Goal: Task Accomplishment & Management: Complete application form

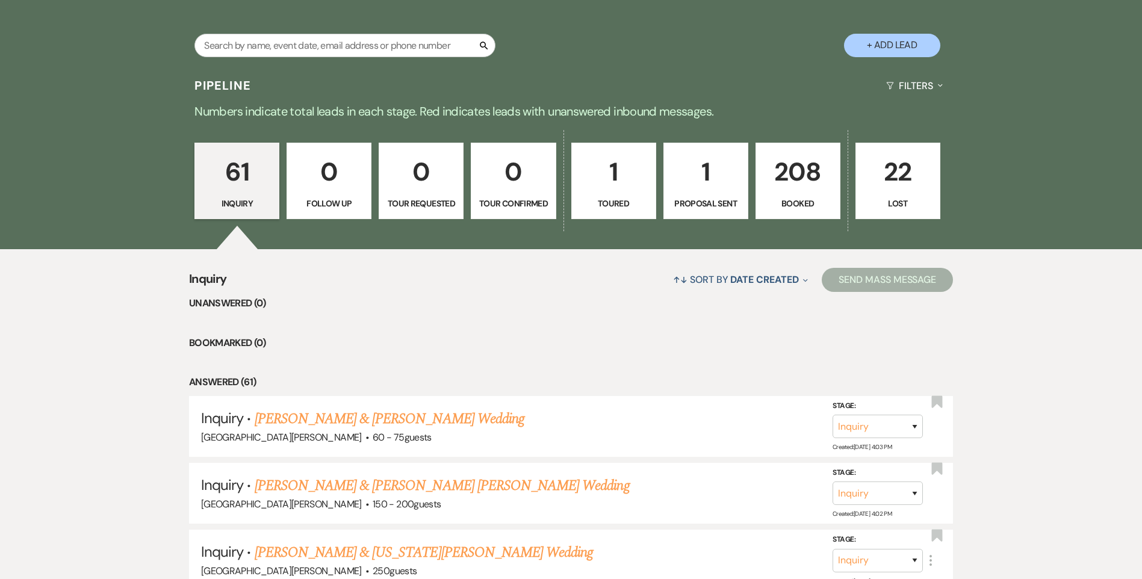
click at [766, 177] on p "208" at bounding box center [797, 172] width 69 height 40
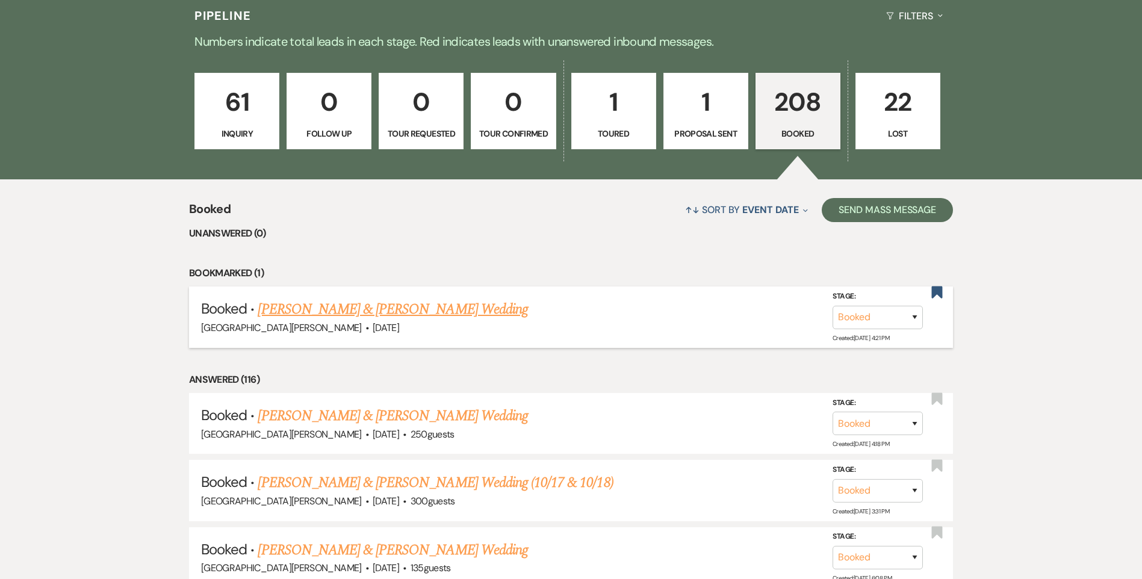
scroll to position [421, 0]
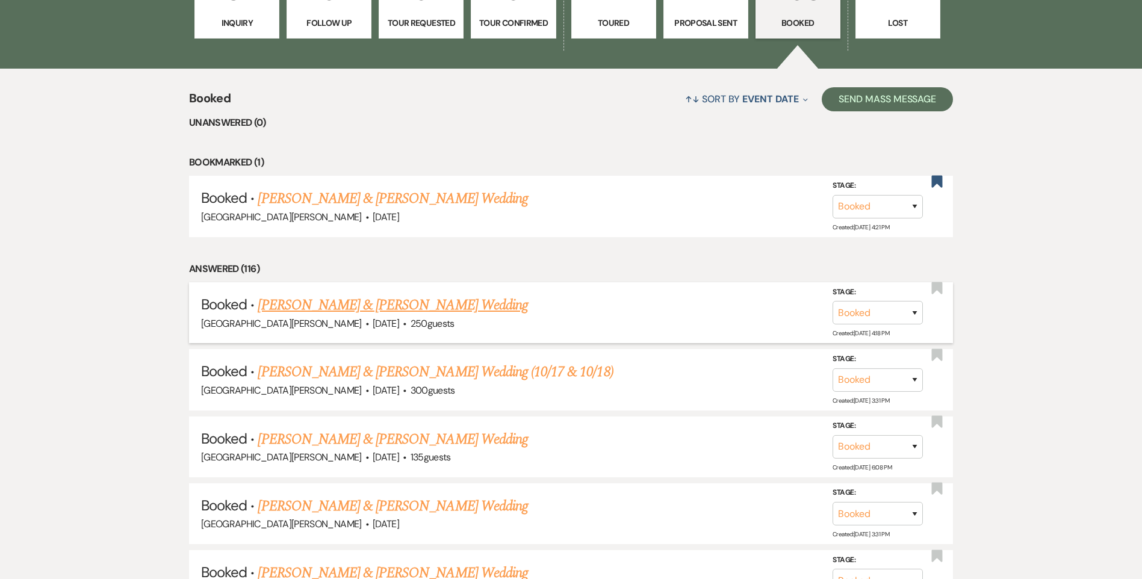
click at [401, 308] on link "[PERSON_NAME] & [PERSON_NAME] Wedding" at bounding box center [393, 305] width 270 height 22
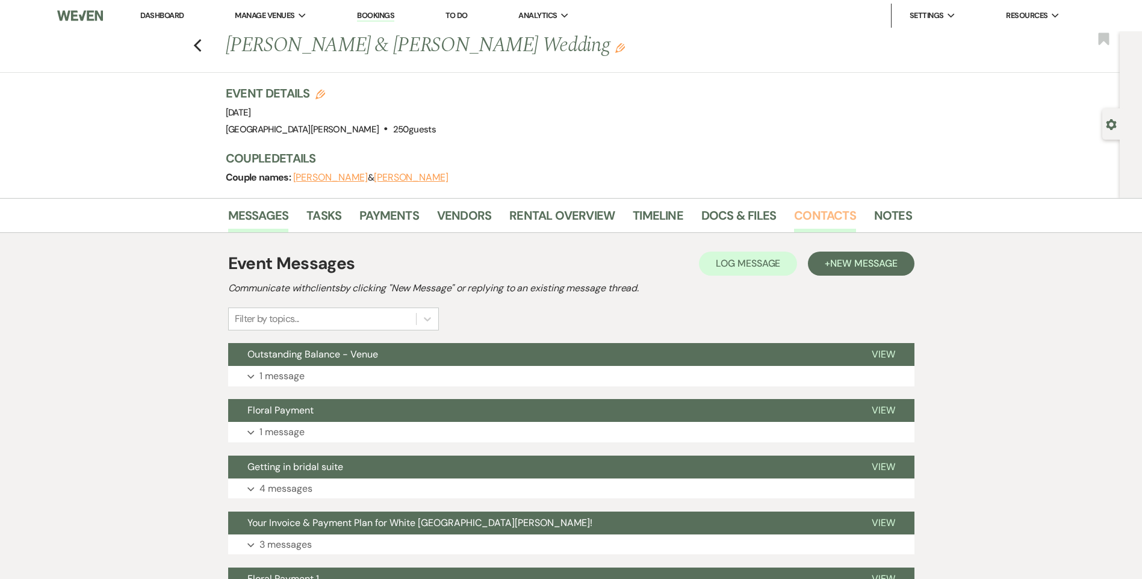
click at [834, 215] on link "Contacts" at bounding box center [825, 219] width 62 height 26
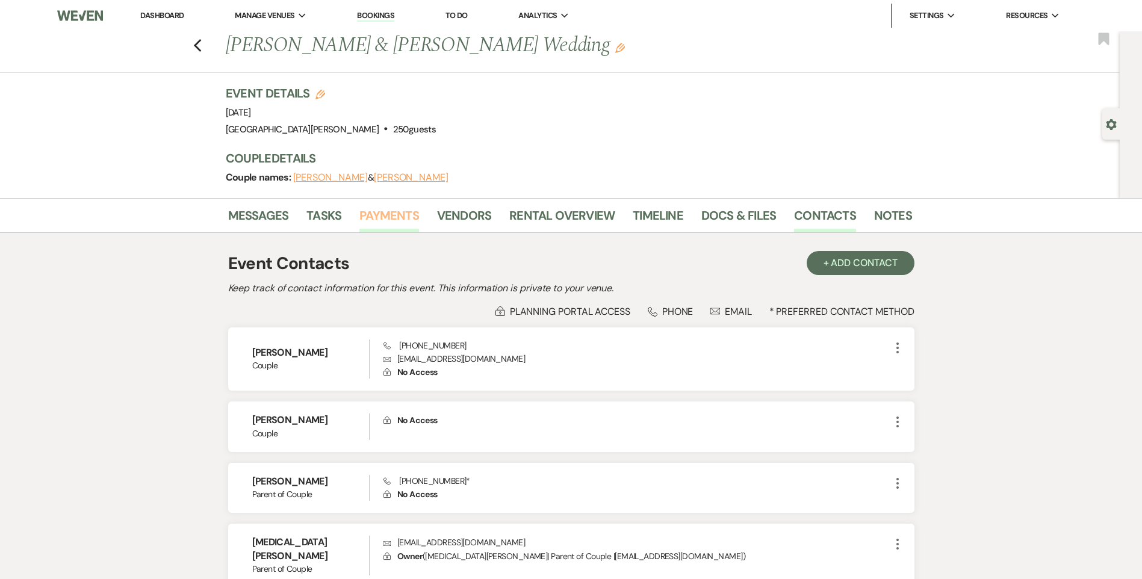
click at [386, 223] on link "Payments" at bounding box center [389, 219] width 60 height 26
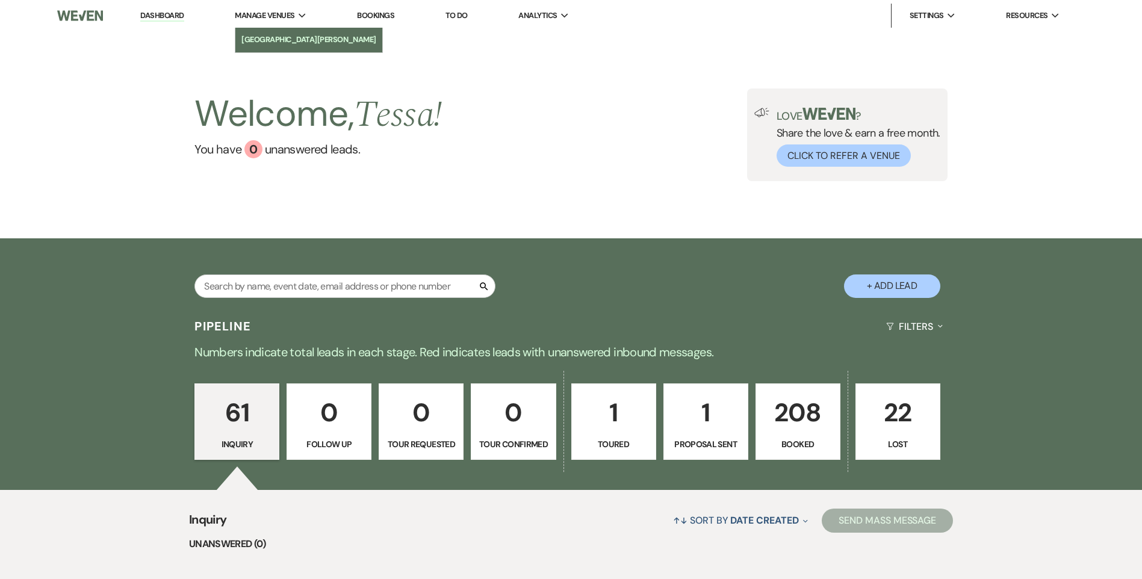
click at [288, 37] on li "[GEOGRAPHIC_DATA][PERSON_NAME]" at bounding box center [308, 40] width 135 height 12
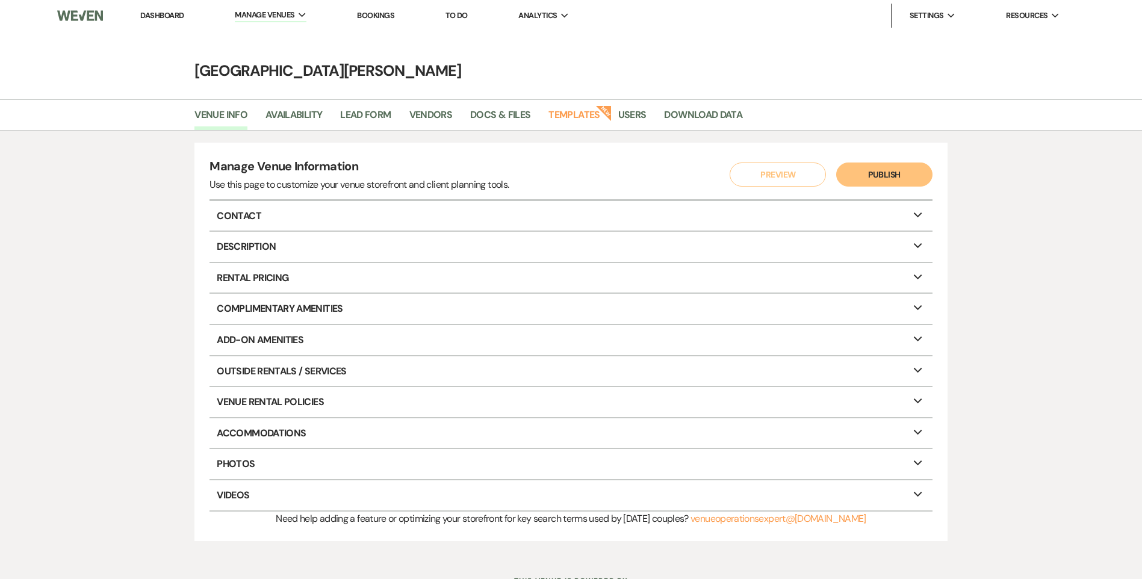
click at [301, 107] on li "Availability" at bounding box center [302, 117] width 75 height 25
click at [318, 115] on link "Availability" at bounding box center [293, 118] width 57 height 23
select select "3"
select select "2026"
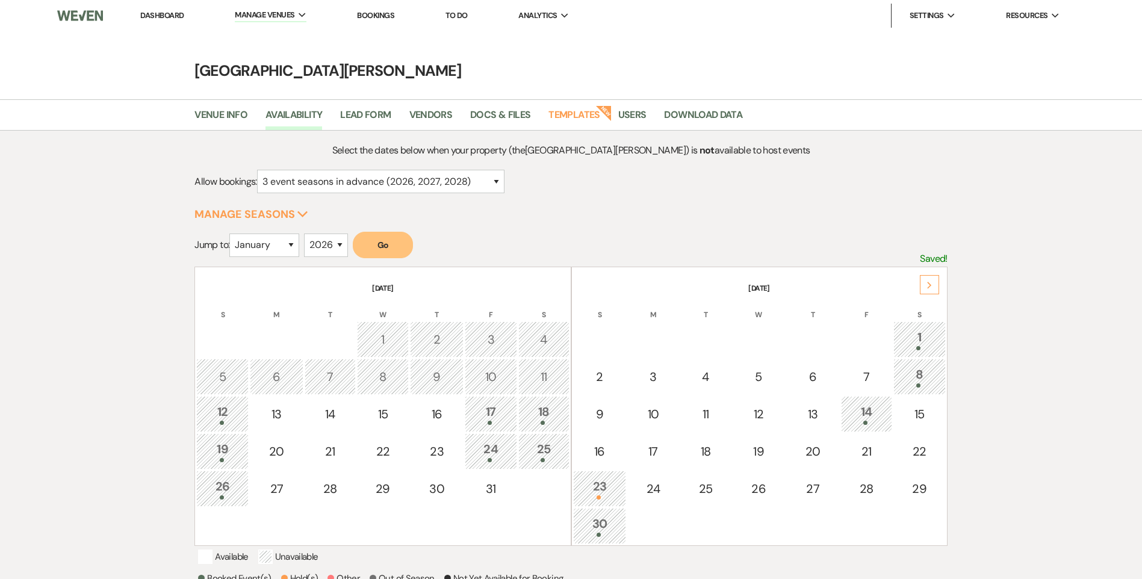
click at [935, 271] on th "November 2025" at bounding box center [759, 280] width 373 height 25
click at [928, 280] on div "Next" at bounding box center [929, 284] width 19 height 19
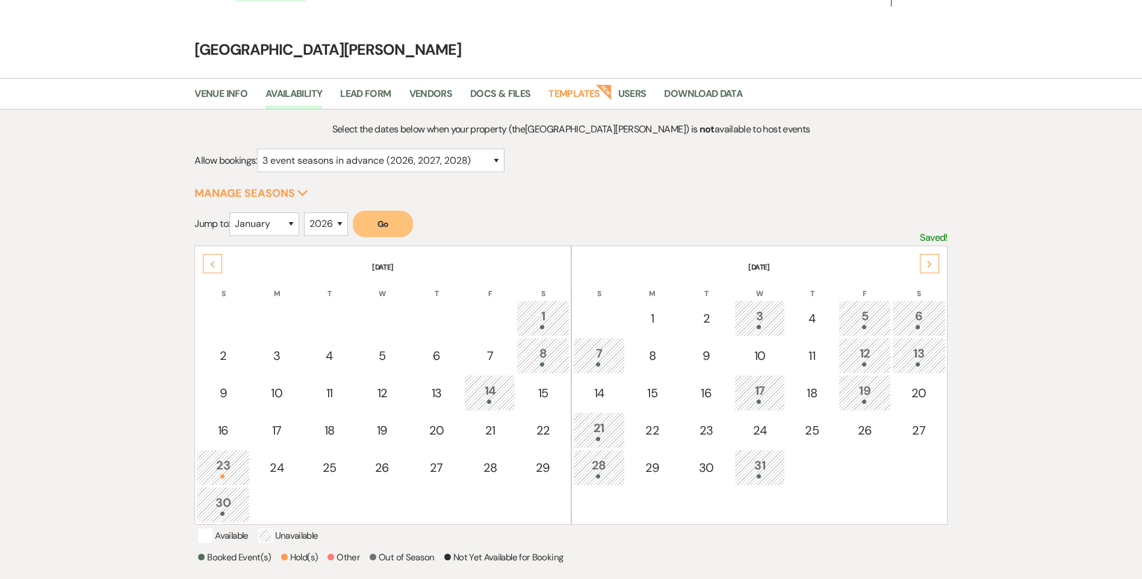
scroll to position [181, 0]
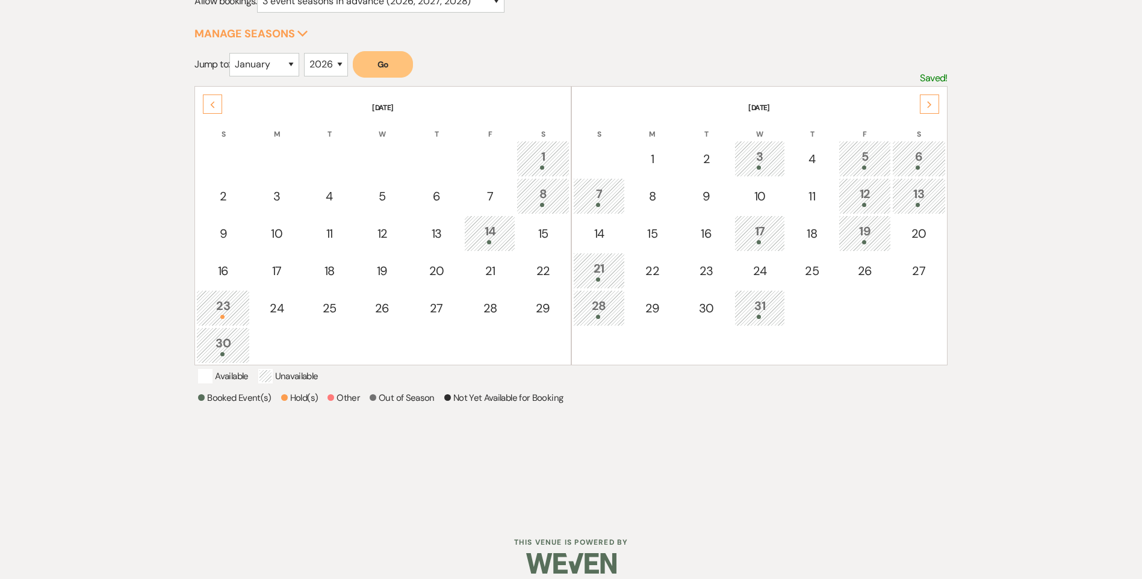
click at [938, 104] on div "Next" at bounding box center [929, 103] width 19 height 19
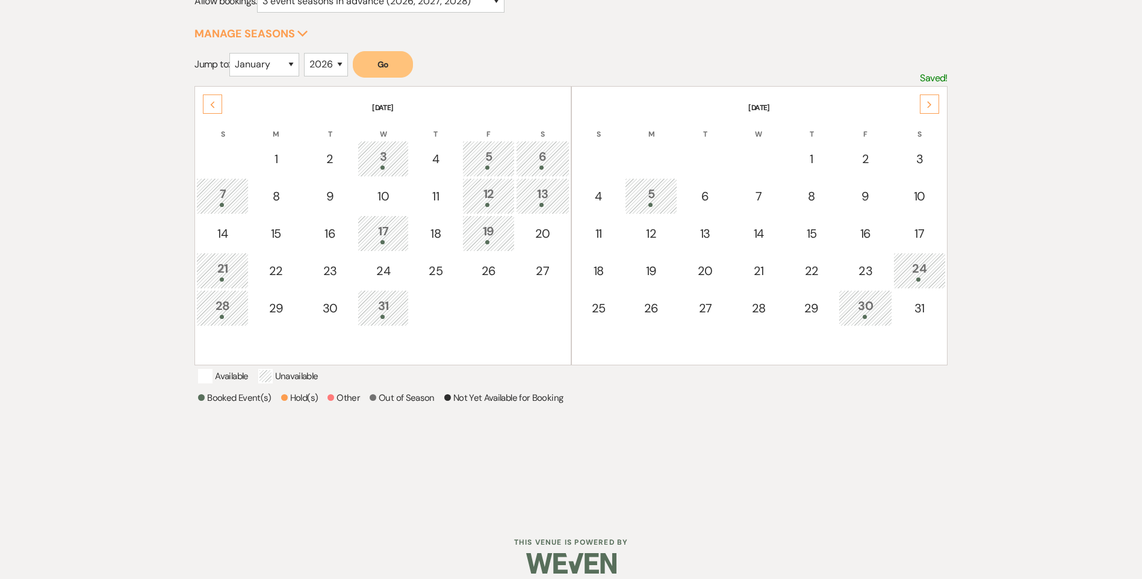
click at [927, 123] on th "S" at bounding box center [919, 126] width 52 height 25
click at [929, 107] on icon "Next" at bounding box center [929, 104] width 6 height 7
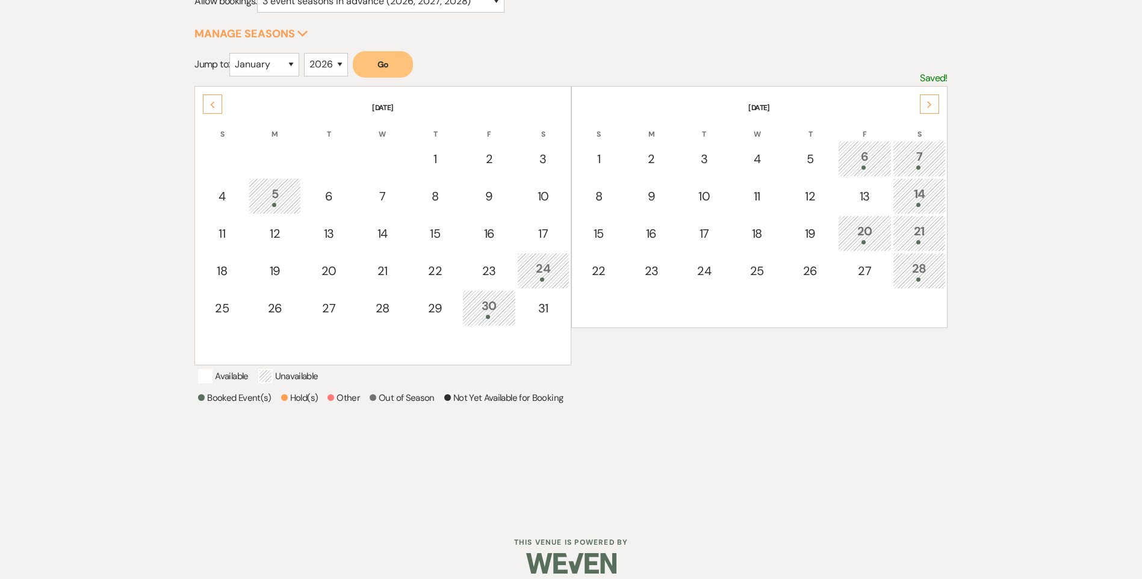
click at [931, 107] on icon "Next" at bounding box center [929, 104] width 6 height 7
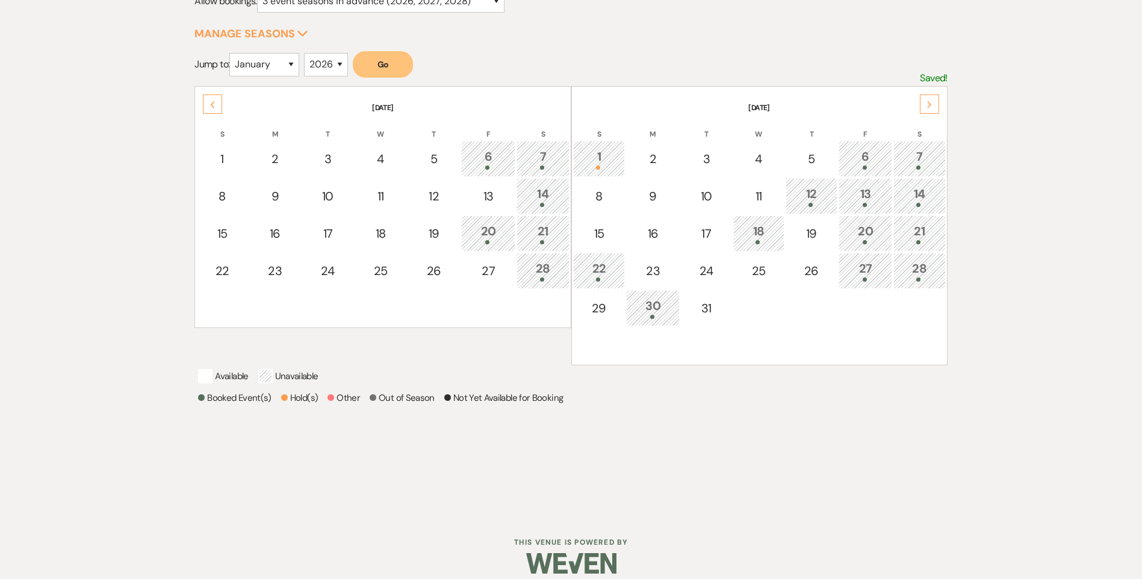
click at [930, 110] on div "Next" at bounding box center [929, 103] width 19 height 19
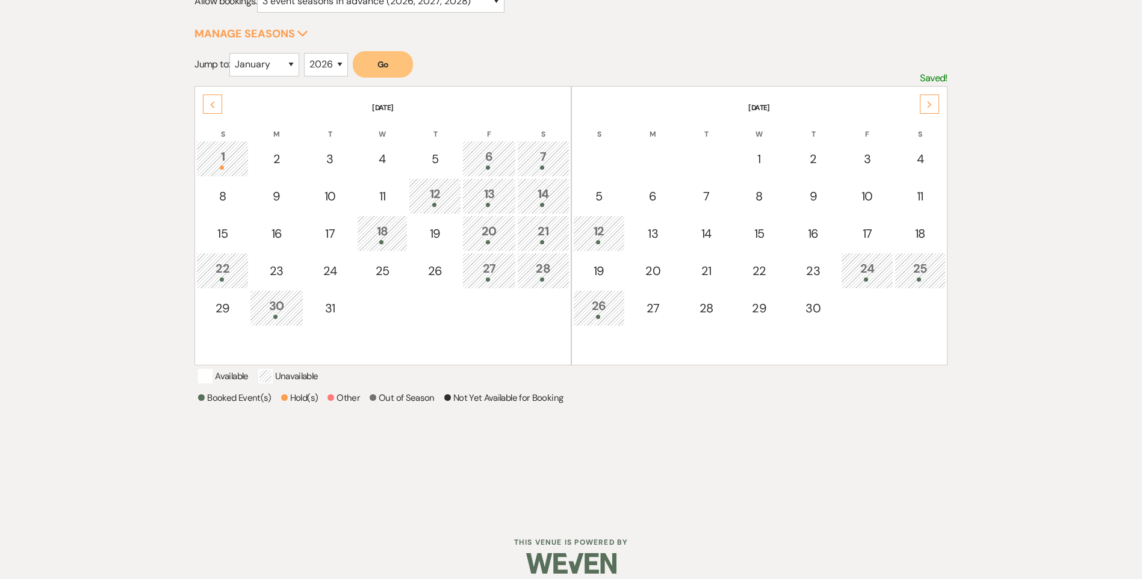
click at [927, 104] on icon "Next" at bounding box center [929, 104] width 6 height 7
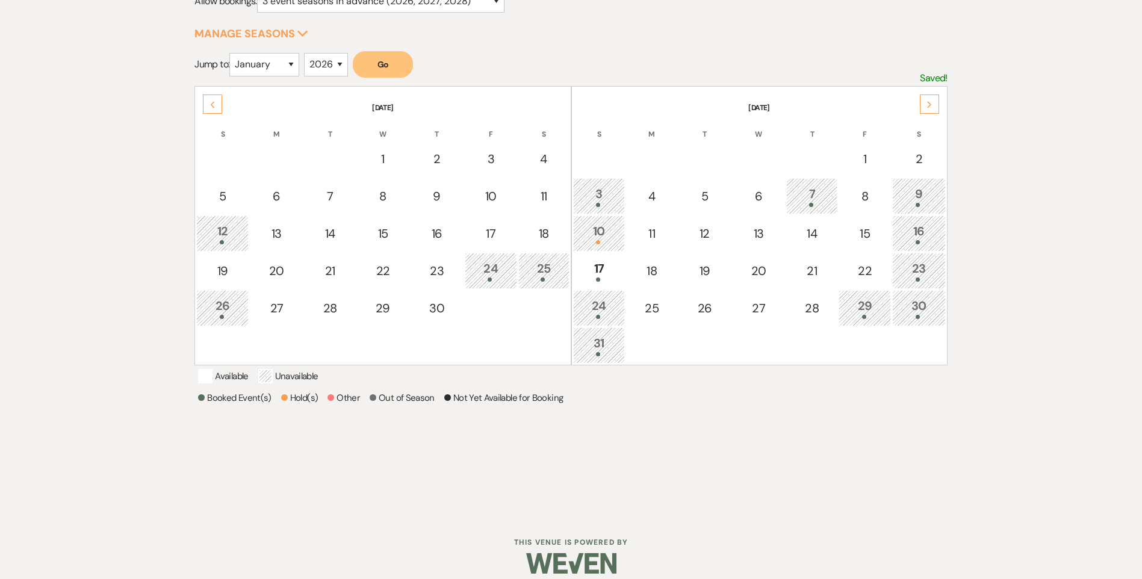
click at [930, 104] on use at bounding box center [929, 104] width 4 height 7
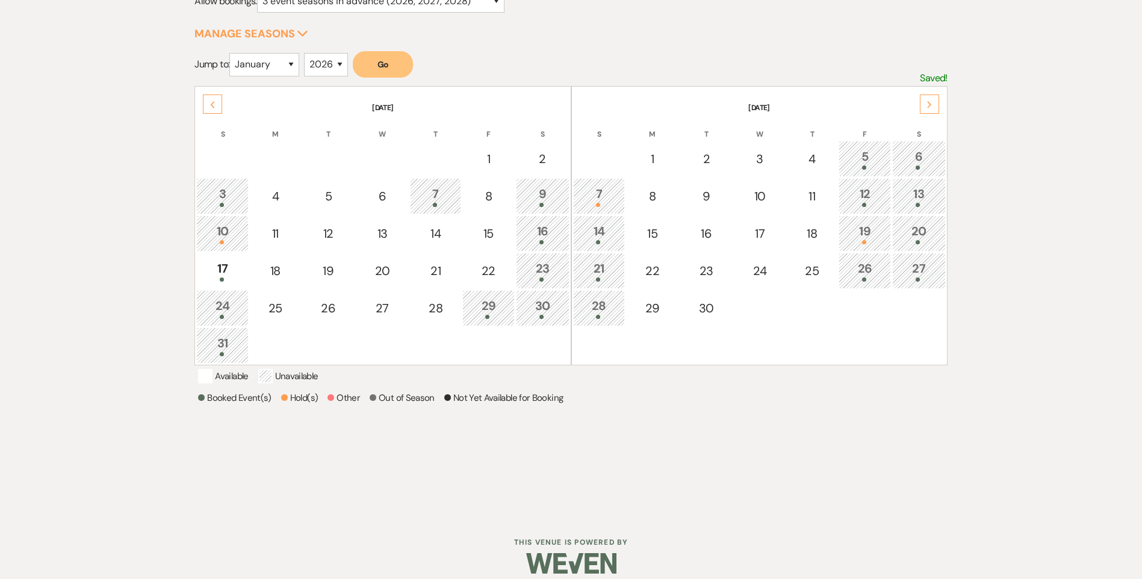
click at [930, 104] on use at bounding box center [929, 104] width 4 height 7
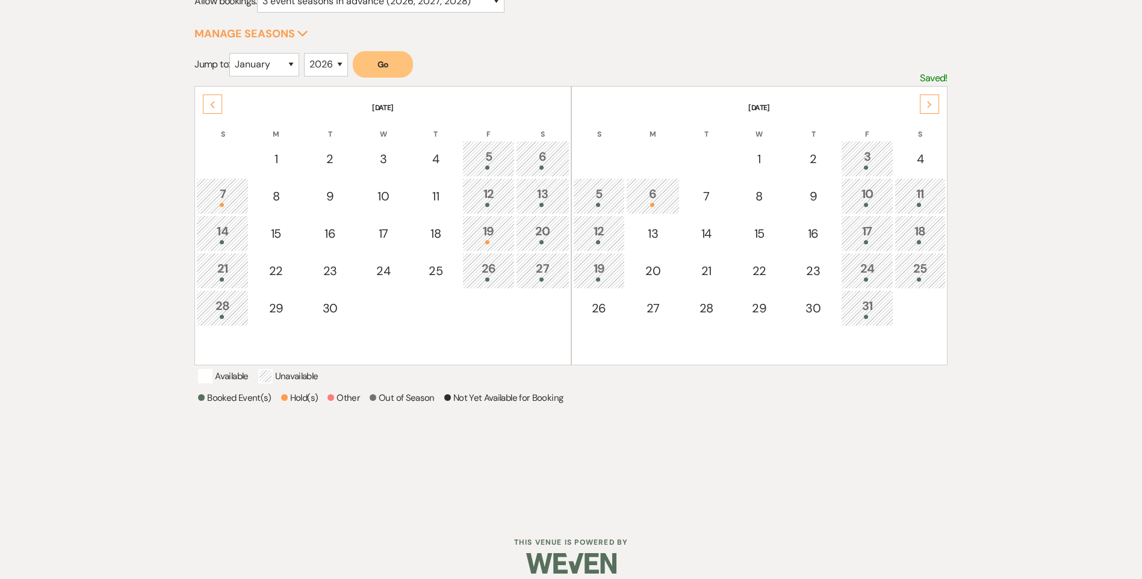
click at [930, 104] on use at bounding box center [929, 104] width 4 height 7
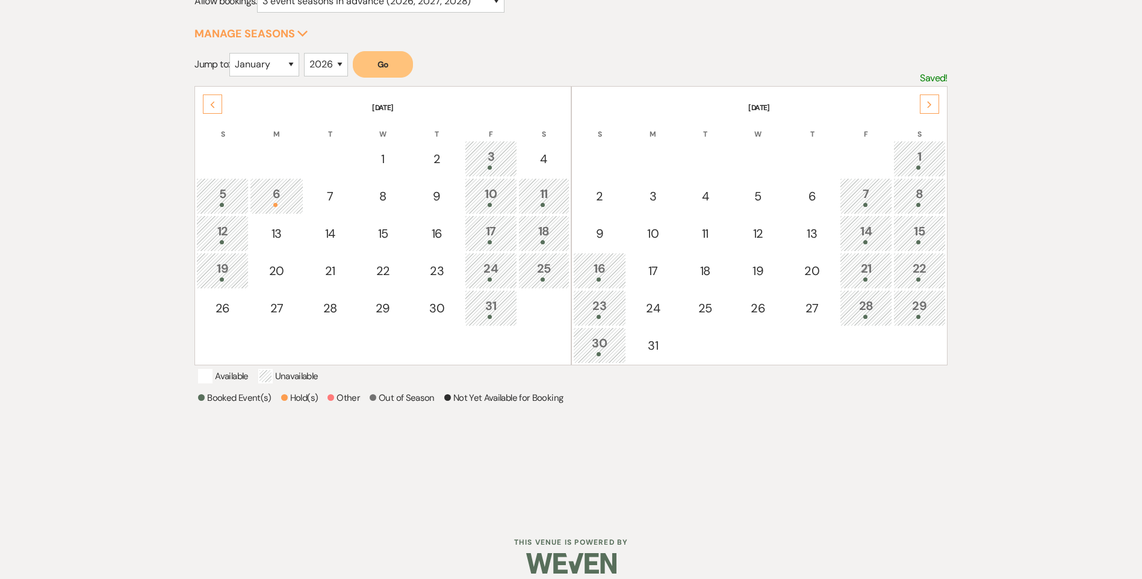
click at [280, 205] on div at bounding box center [276, 205] width 40 height 4
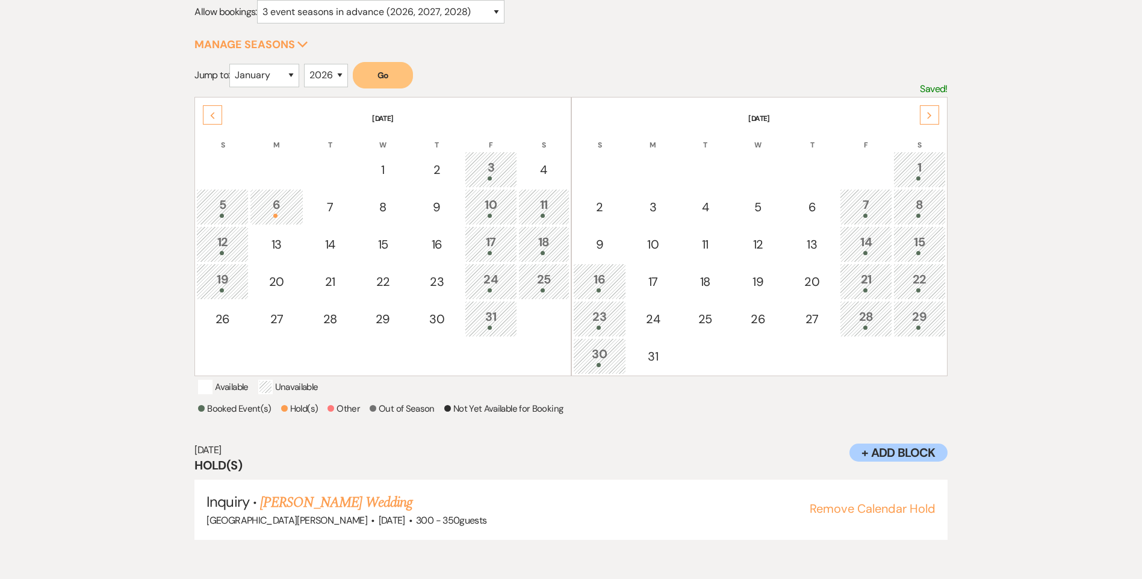
click at [923, 113] on div "Next" at bounding box center [929, 114] width 19 height 19
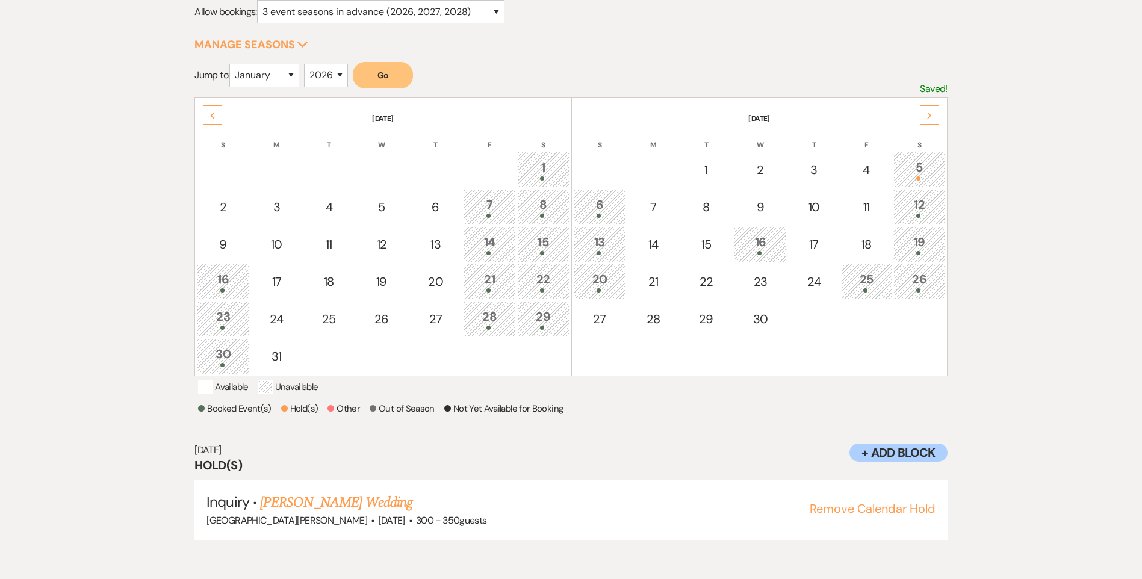
click at [935, 108] on div "Next" at bounding box center [929, 114] width 19 height 19
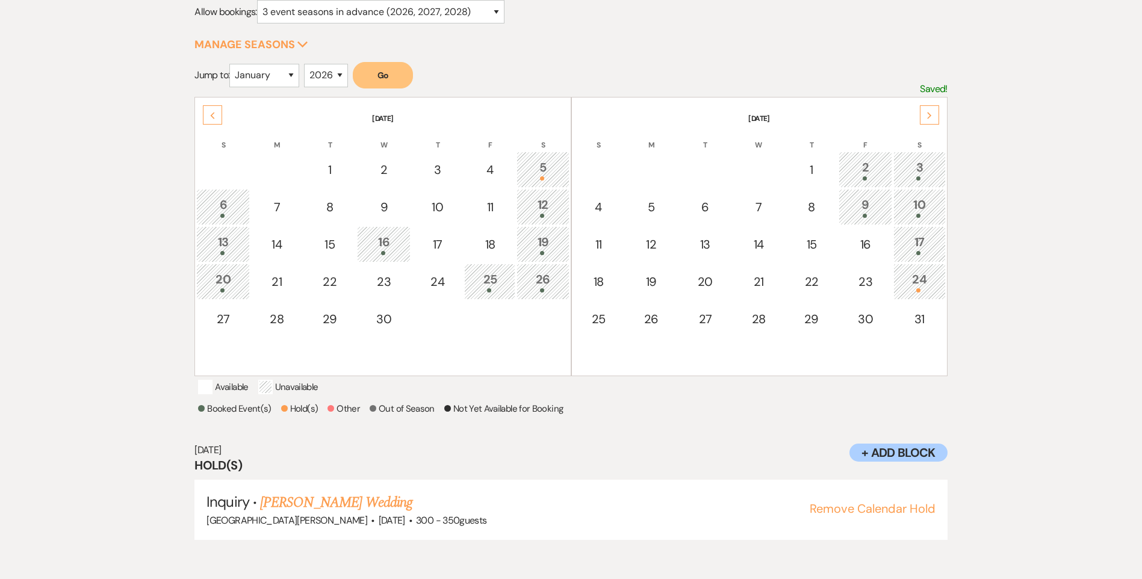
click at [930, 107] on div "Next" at bounding box center [929, 114] width 19 height 19
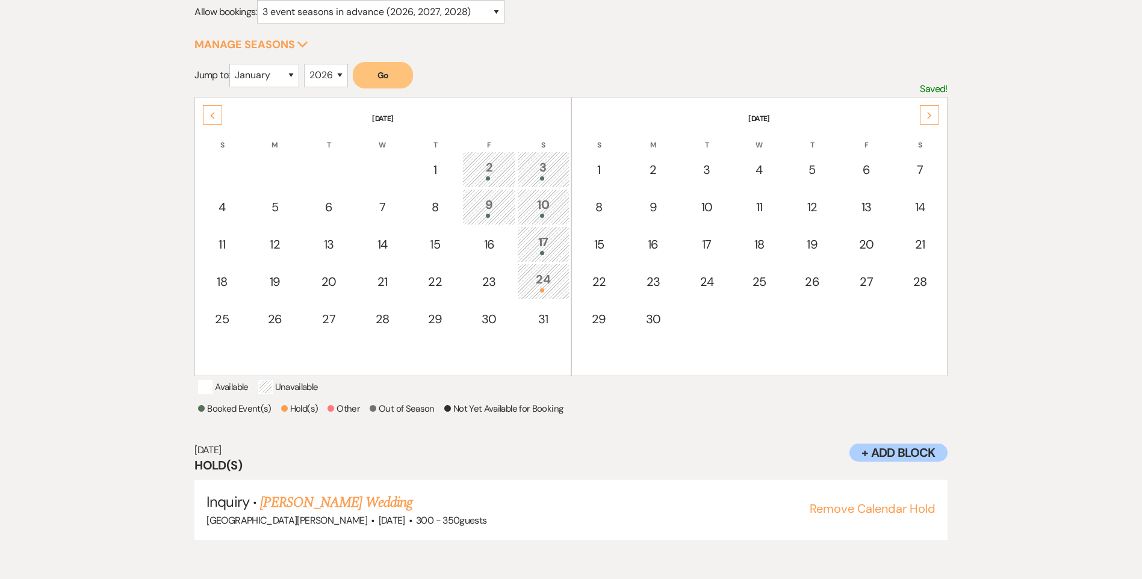
click at [930, 107] on div "Next" at bounding box center [929, 114] width 19 height 19
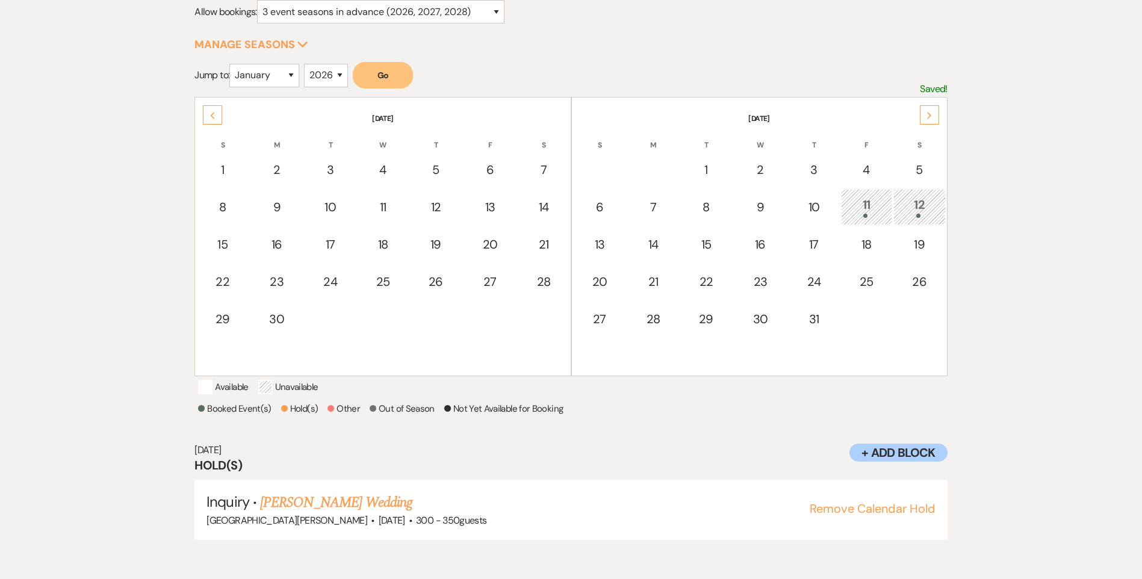
click at [930, 107] on div "Next" at bounding box center [929, 114] width 19 height 19
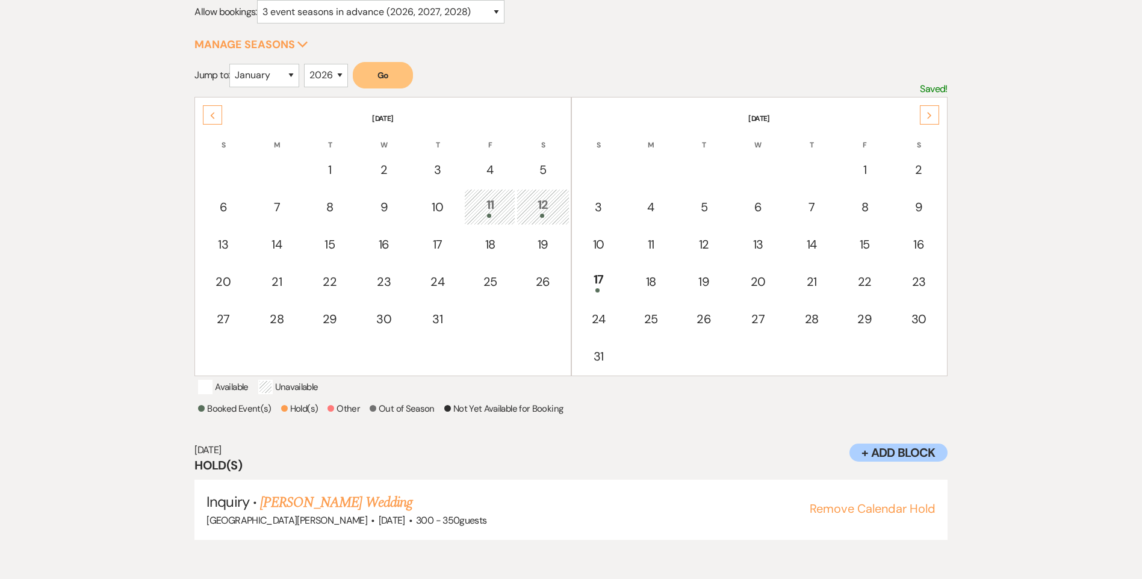
click at [208, 116] on div "Previous" at bounding box center [212, 114] width 19 height 19
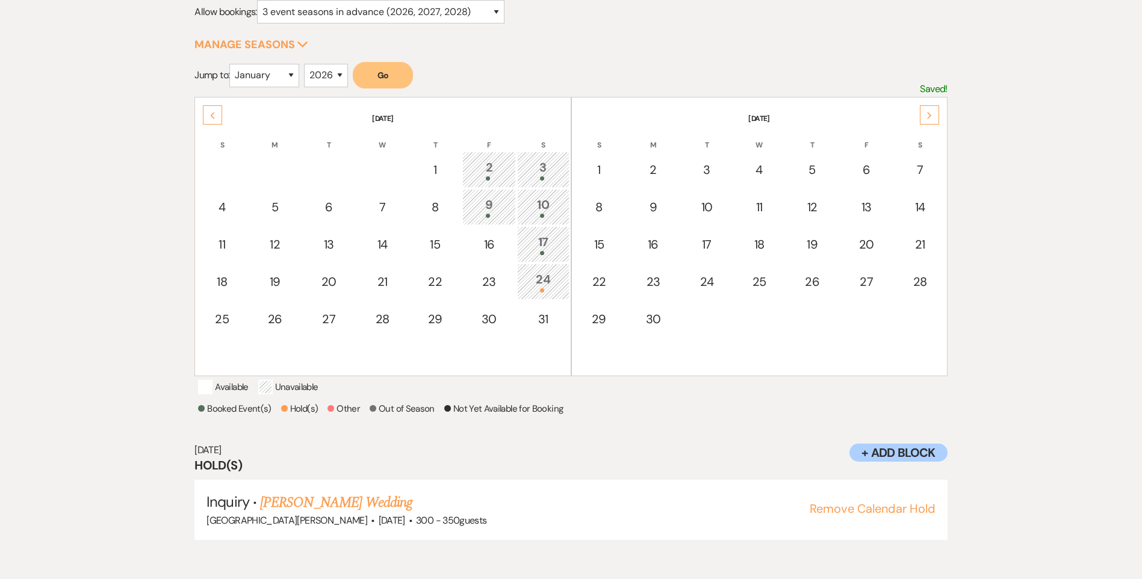
click at [208, 116] on div "Previous" at bounding box center [212, 114] width 19 height 19
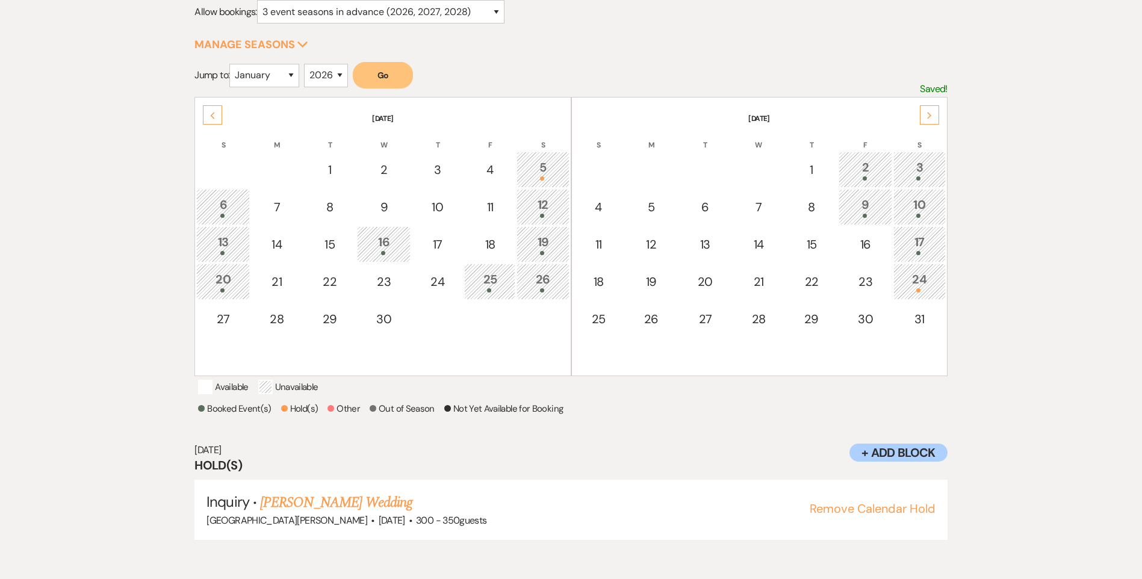
click at [208, 116] on div "Previous" at bounding box center [212, 114] width 19 height 19
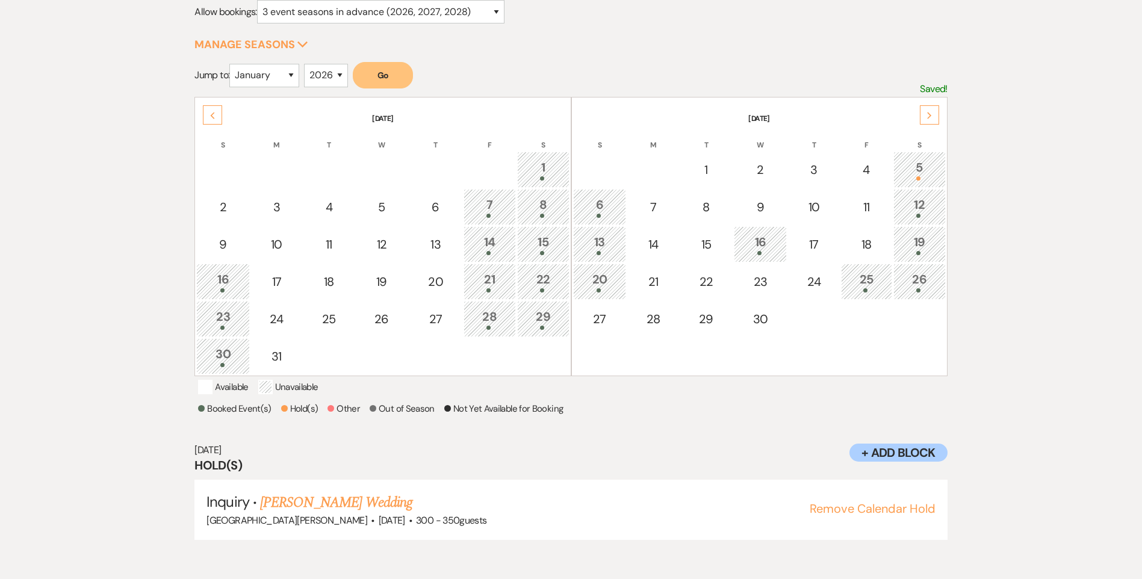
click at [208, 115] on div "Previous" at bounding box center [212, 114] width 19 height 19
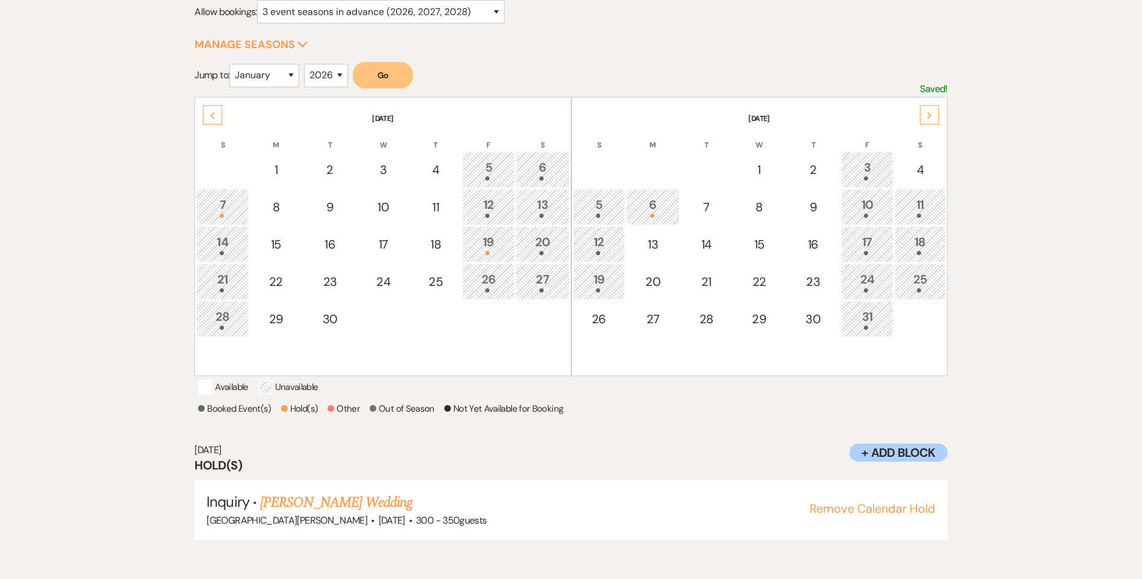
click at [208, 115] on div "Previous" at bounding box center [212, 114] width 19 height 19
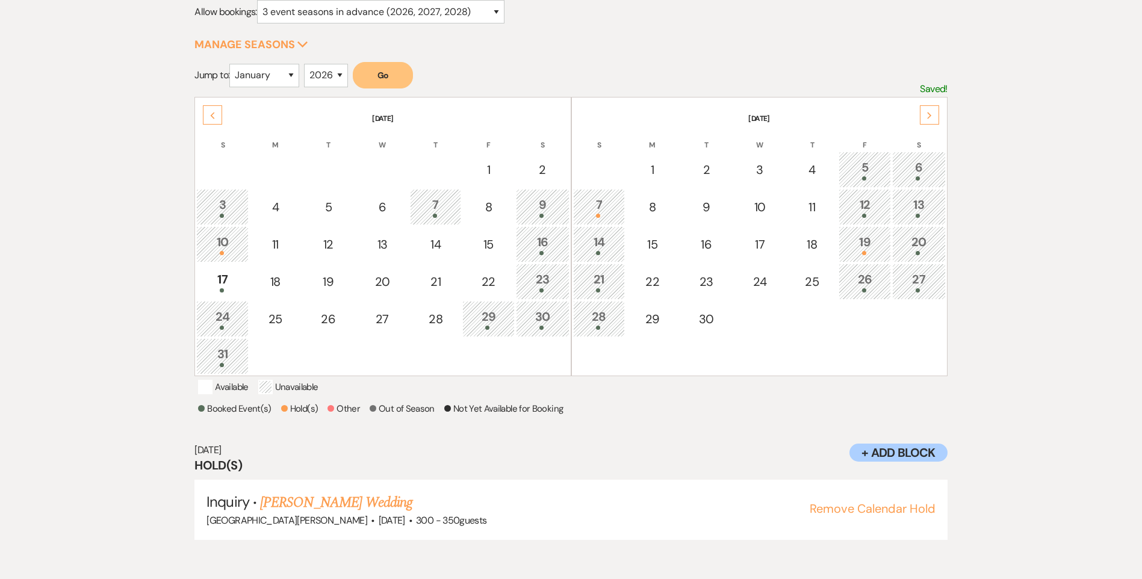
click at [208, 115] on div "Previous" at bounding box center [212, 114] width 19 height 19
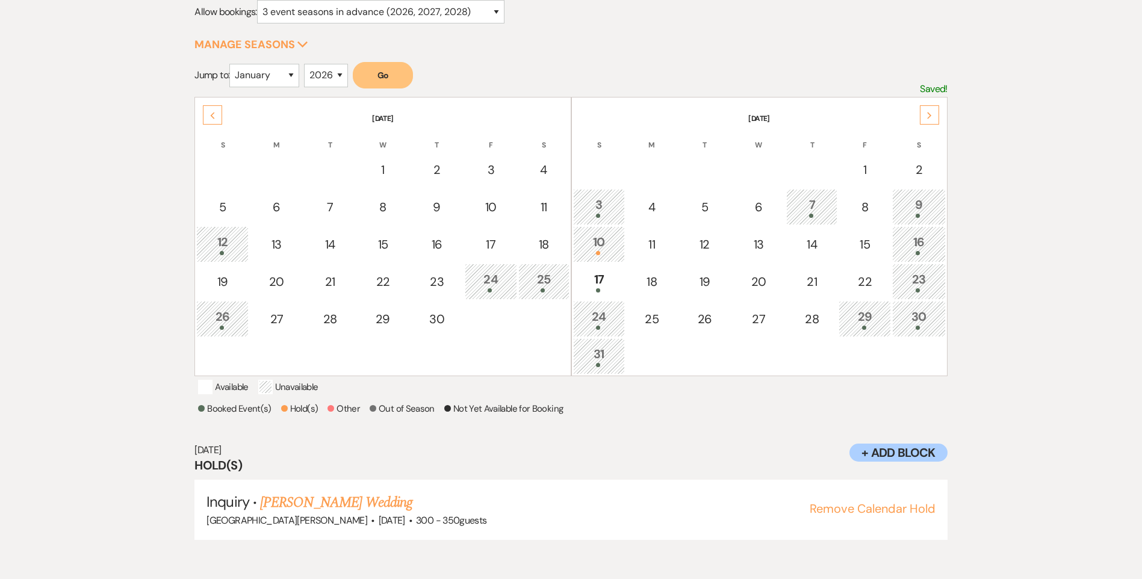
click at [208, 115] on div "Previous" at bounding box center [212, 114] width 19 height 19
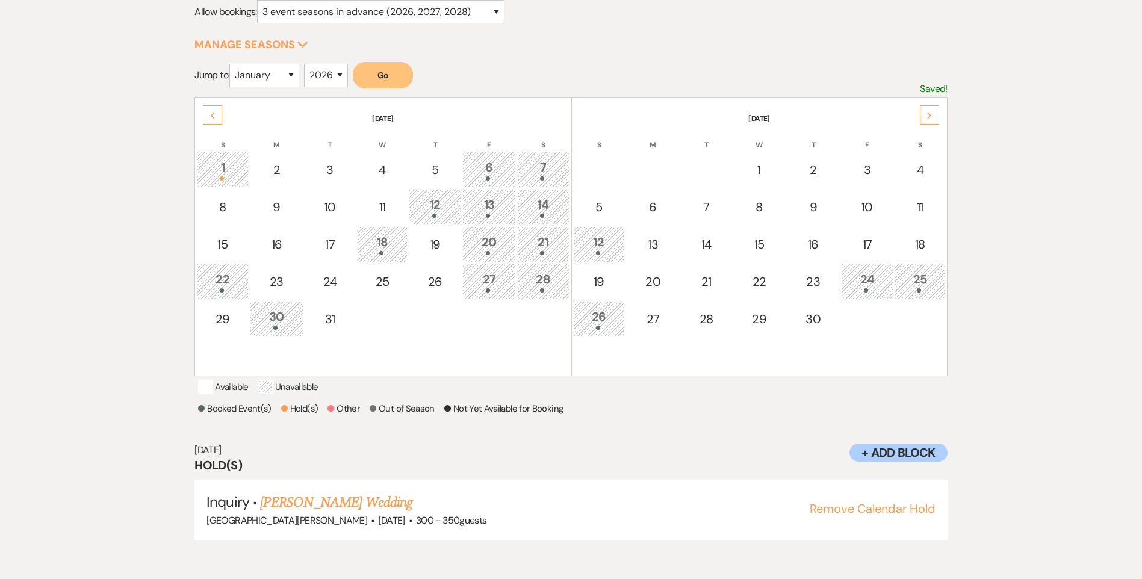
click at [208, 115] on div "Previous" at bounding box center [212, 114] width 19 height 19
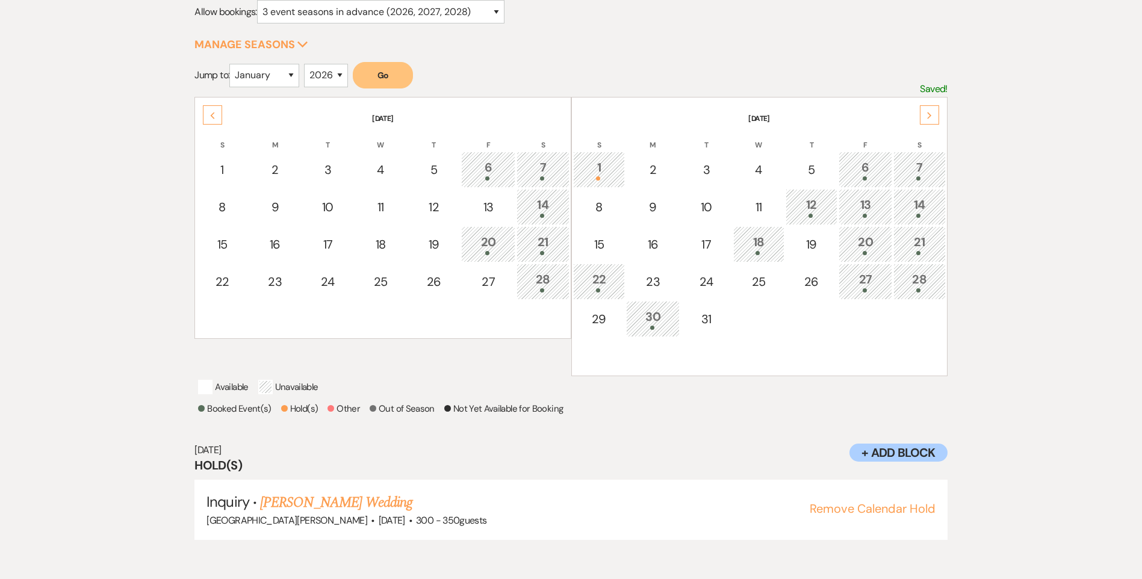
click at [208, 115] on div "Previous" at bounding box center [212, 114] width 19 height 19
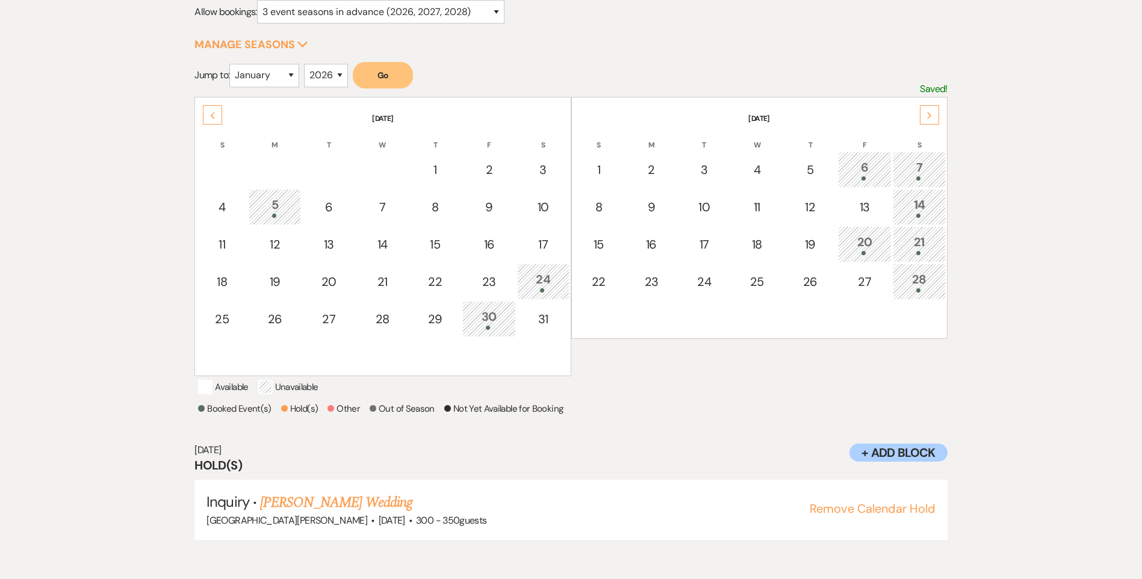
click at [279, 218] on td "5" at bounding box center [275, 207] width 52 height 36
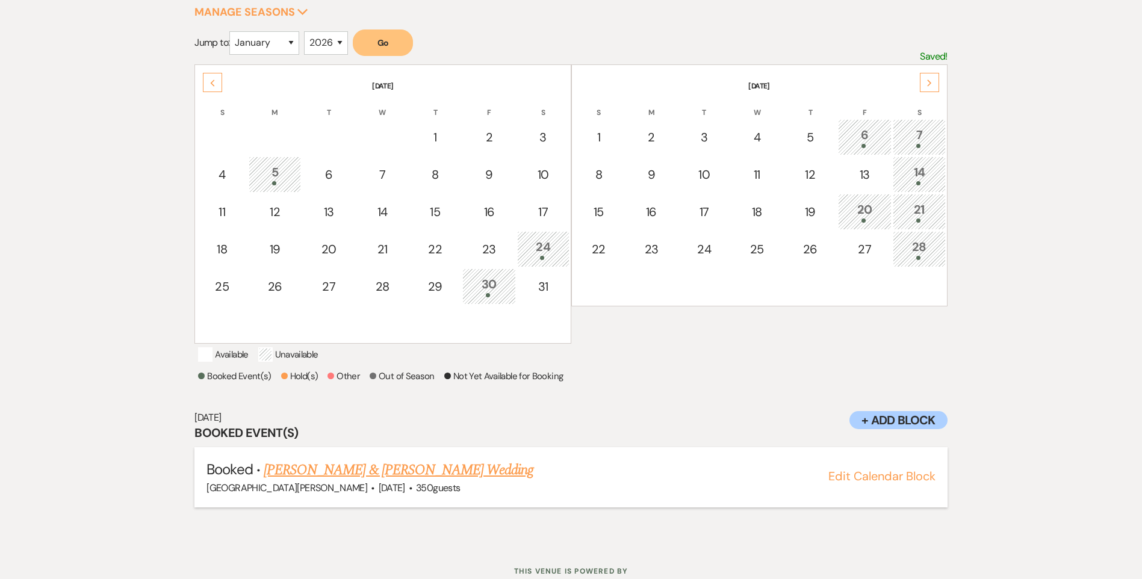
scroll to position [230, 0]
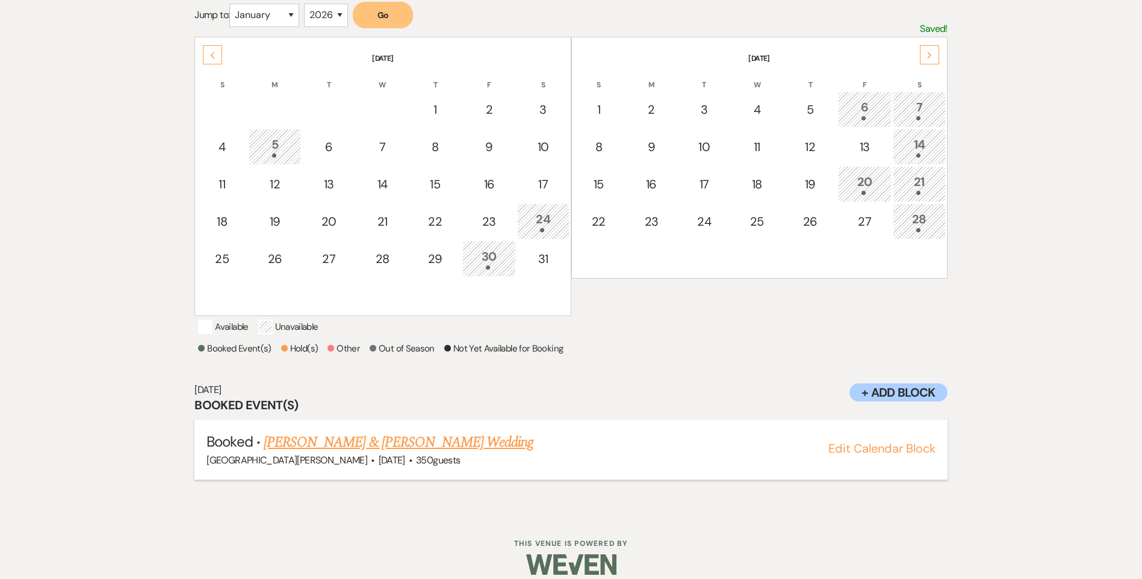
click at [352, 453] on link "[PERSON_NAME] & [PERSON_NAME] Wedding" at bounding box center [399, 443] width 270 height 22
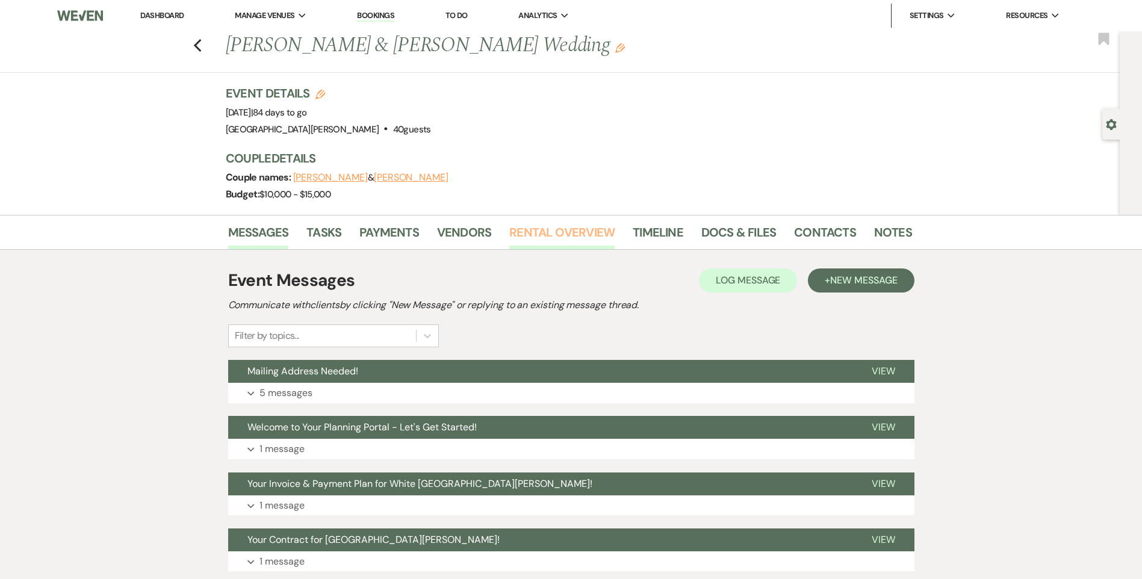
click at [524, 231] on link "Rental Overview" at bounding box center [561, 236] width 105 height 26
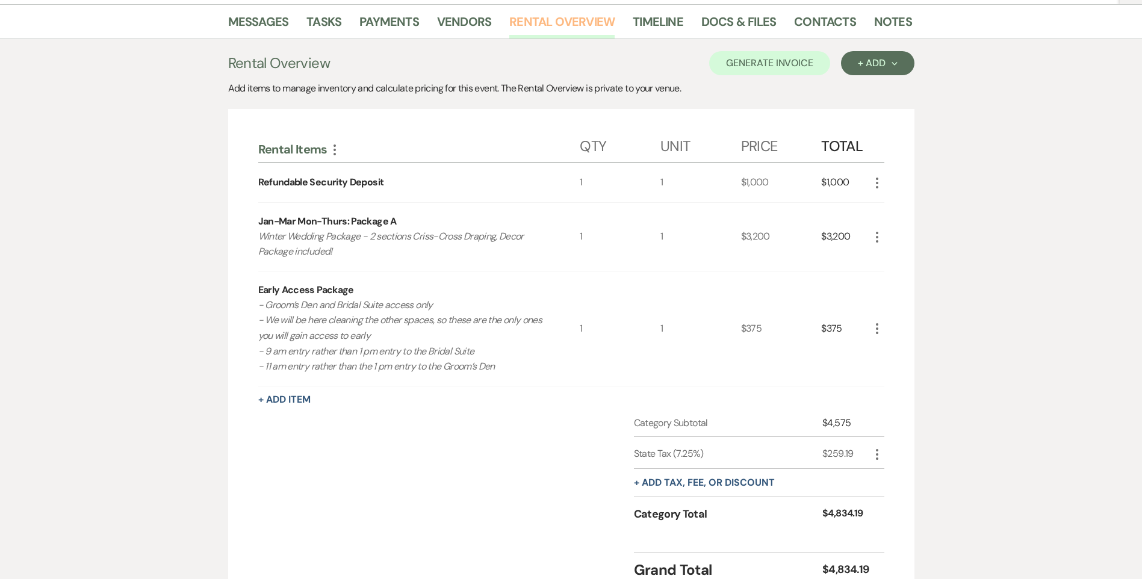
scroll to position [319, 0]
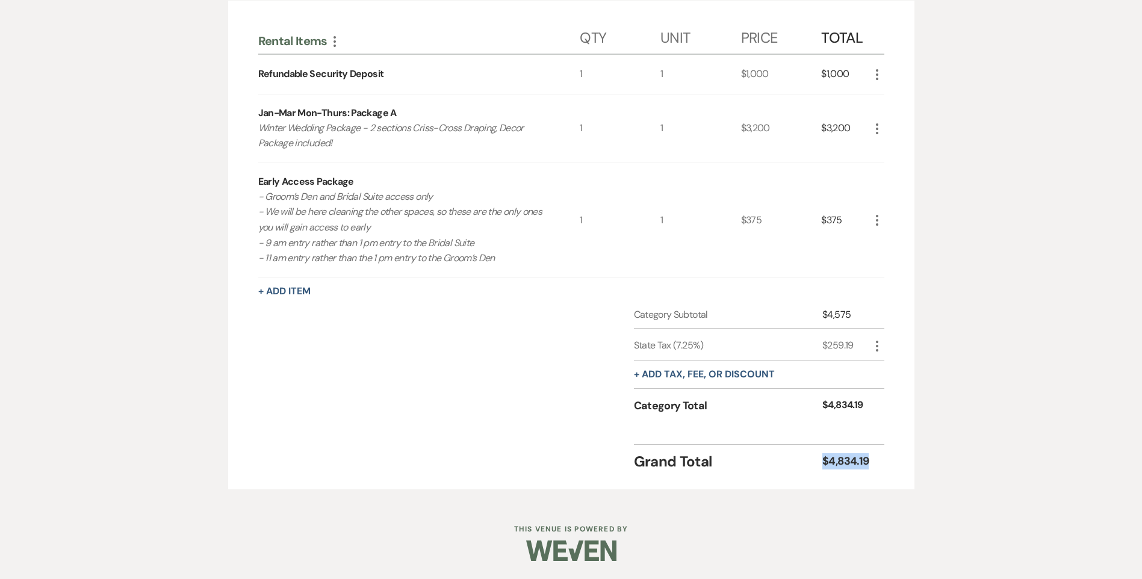
drag, startPoint x: 817, startPoint y: 460, endPoint x: 909, endPoint y: 455, distance: 92.2
click at [909, 455] on div "Rental Items More Qty Unit Price Total Refundable Security Deposit 1 1 $1,000 $…" at bounding box center [571, 245] width 686 height 489
click at [930, 280] on div "Messages Tasks Payments Vendors Rental Overview Timeline Docs & Files Contacts …" at bounding box center [571, 198] width 1142 height 605
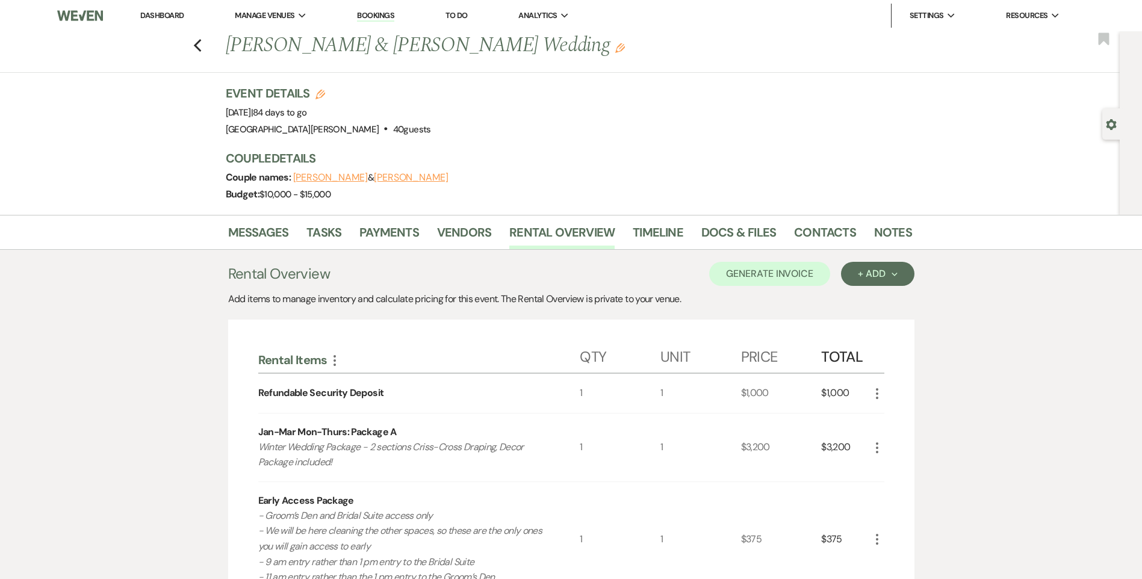
click at [203, 54] on div "Previous Casey West & Aryn Lawson's Wedding Edit Bookmark" at bounding box center [556, 52] width 1125 height 42
click at [202, 44] on icon "Previous" at bounding box center [197, 46] width 9 height 14
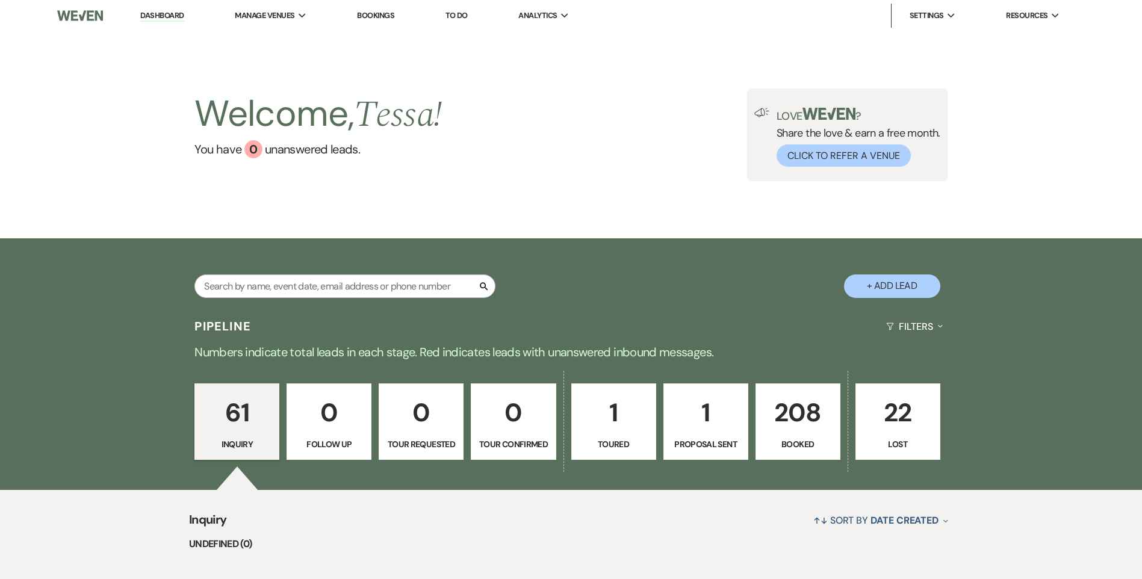
click at [765, 193] on div "Welcome, Tessa ! You have 0 unanswered lead s . Love ? Share the love & earn a …" at bounding box center [571, 134] width 1142 height 207
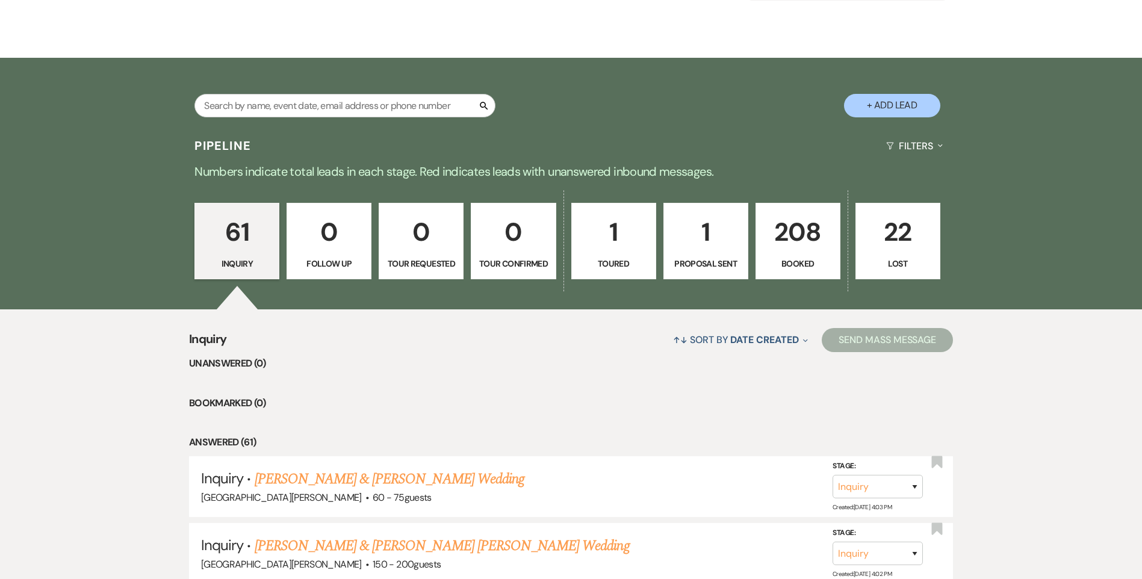
click at [809, 238] on p "208" at bounding box center [797, 232] width 69 height 40
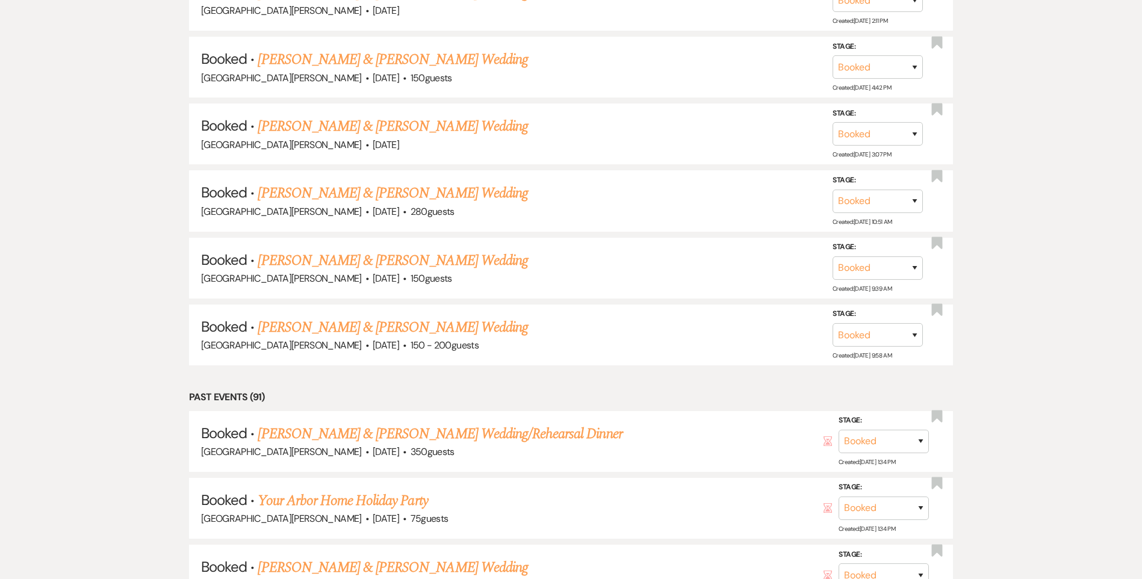
scroll to position [8089, 0]
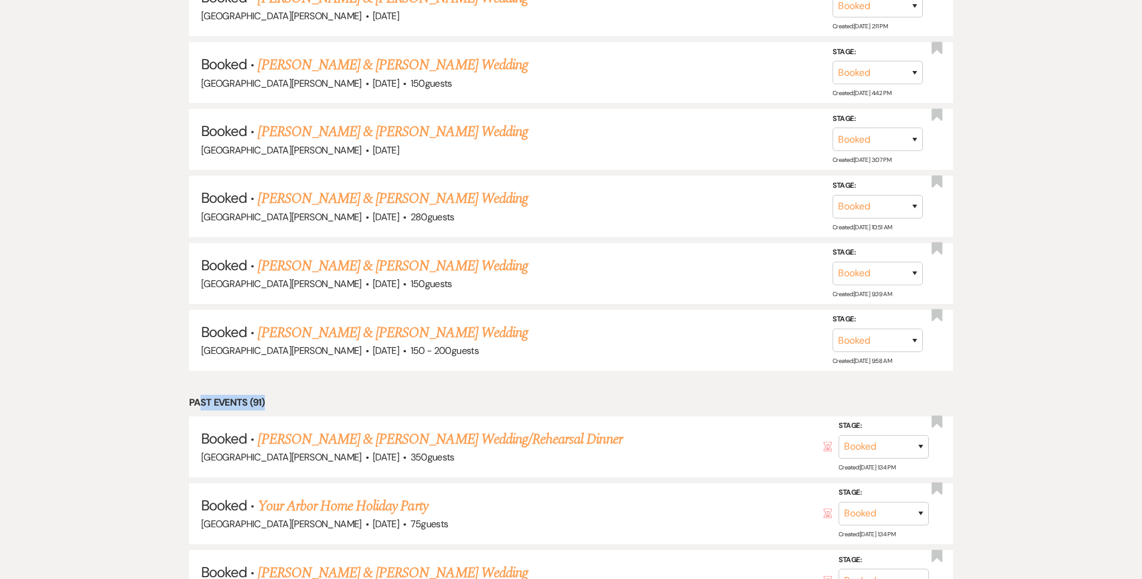
drag, startPoint x: 271, startPoint y: 405, endPoint x: 201, endPoint y: 404, distance: 70.4
click at [201, 404] on li "Past Events (91)" at bounding box center [571, 403] width 764 height 16
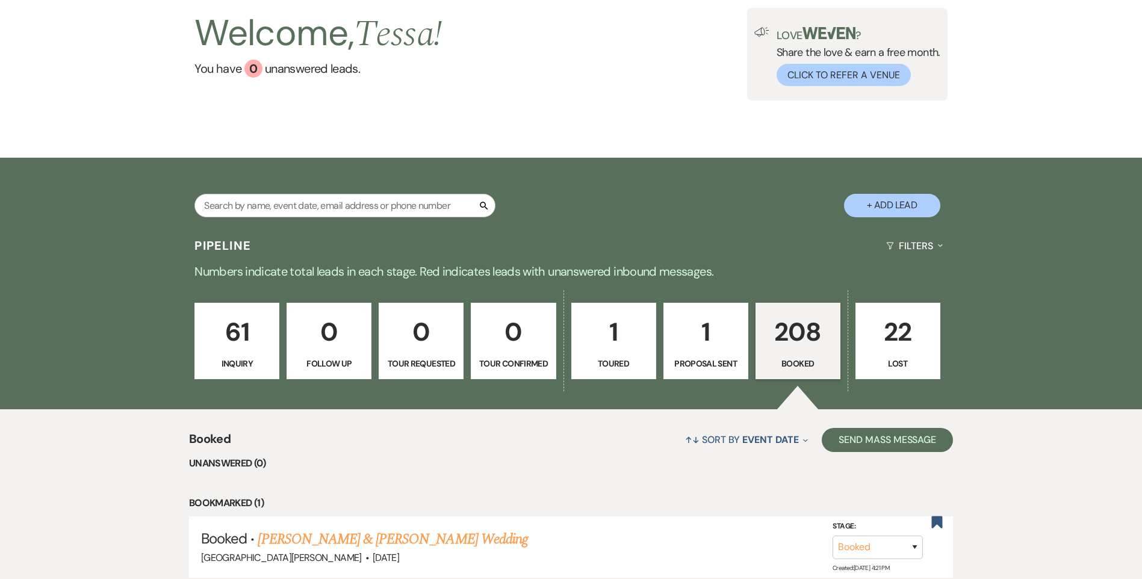
scroll to position [0, 0]
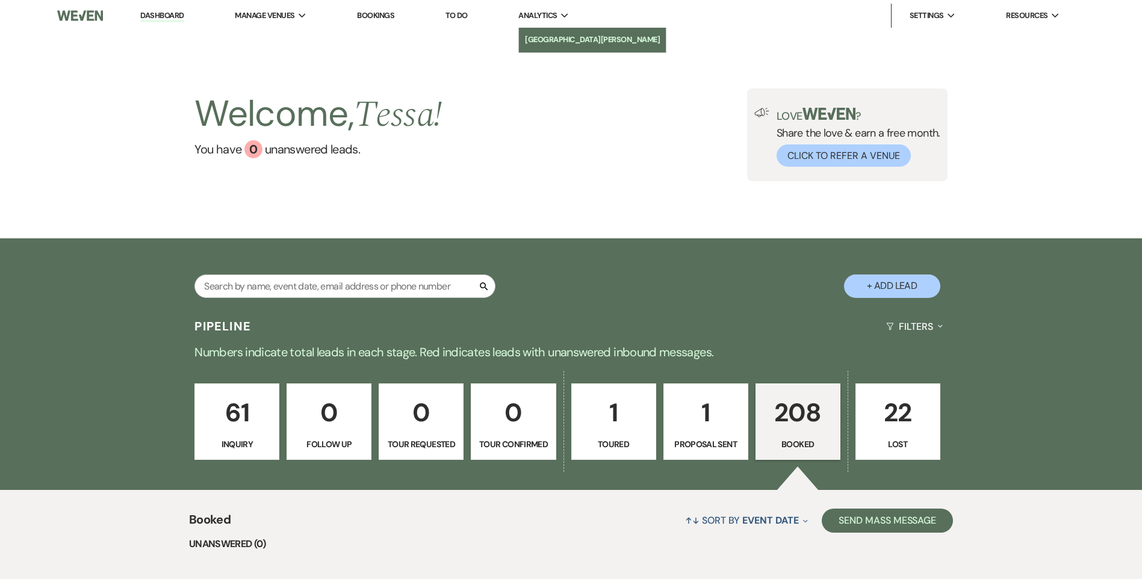
click at [559, 52] on link "[GEOGRAPHIC_DATA][PERSON_NAME]" at bounding box center [592, 40] width 147 height 24
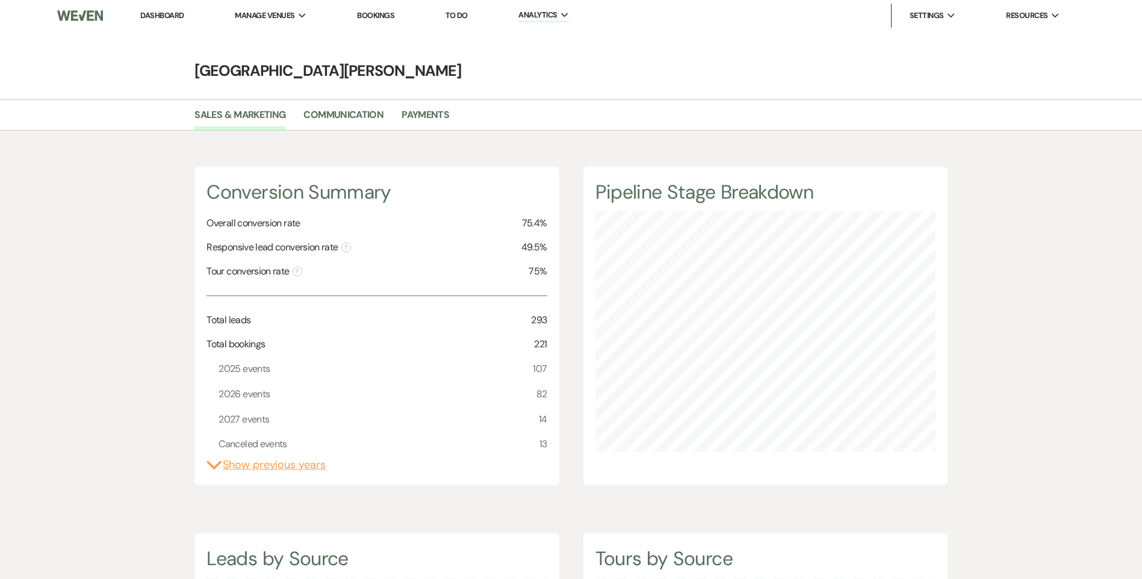
scroll to position [579, 1142]
click at [437, 105] on li "Payments" at bounding box center [434, 117] width 66 height 25
click at [412, 112] on link "Payments" at bounding box center [425, 118] width 48 height 23
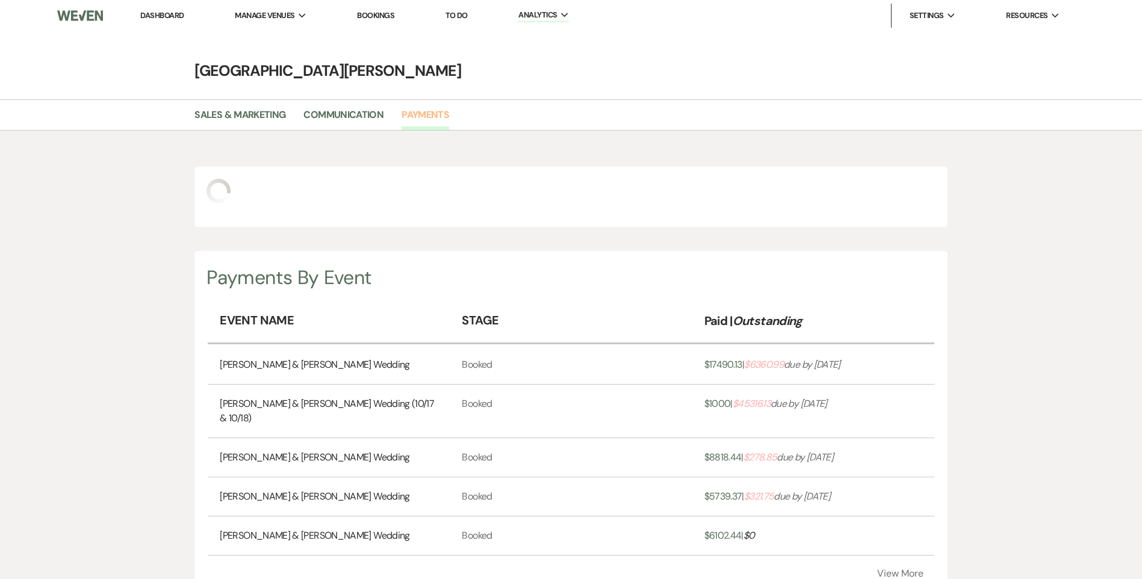
scroll to position [579, 1142]
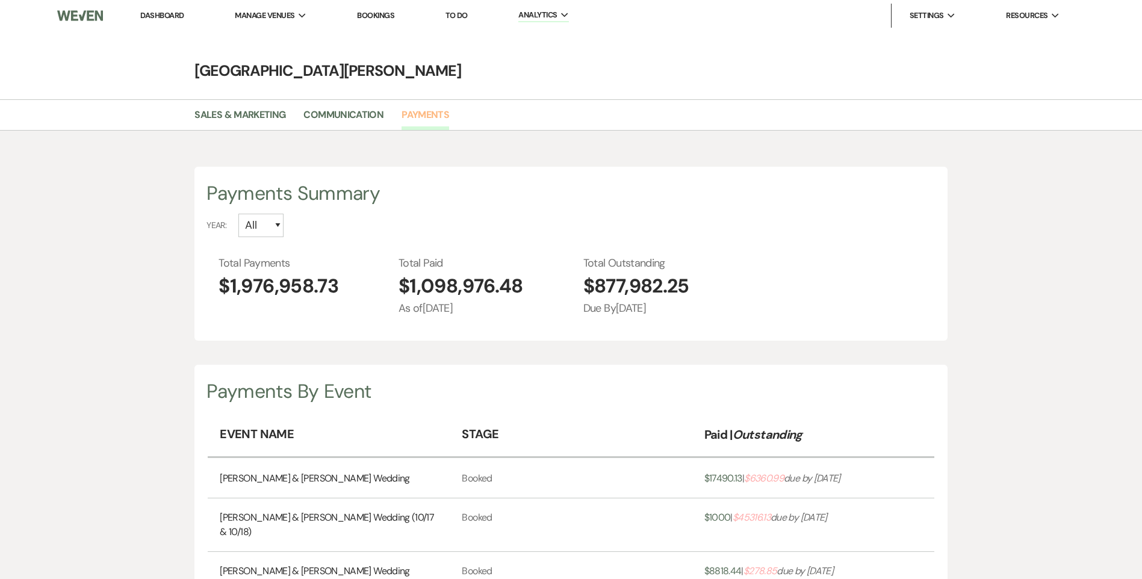
select select "2025"
drag, startPoint x: 367, startPoint y: 277, endPoint x: 540, endPoint y: 276, distance: 172.7
click at [540, 276] on div "Total Payments $1,976,958.73 Total Paid $1,098,976.48 As of Oct 12 25 Total Out…" at bounding box center [576, 285] width 716 height 61
click at [487, 379] on div "Payments By Event" at bounding box center [570, 391] width 728 height 29
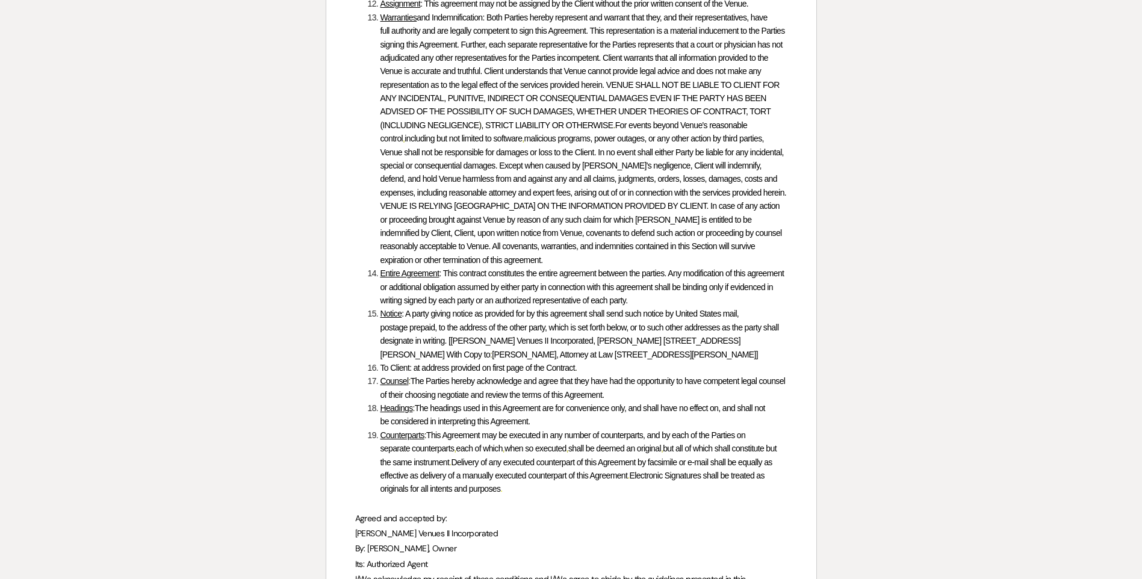
scroll to position [5813, 0]
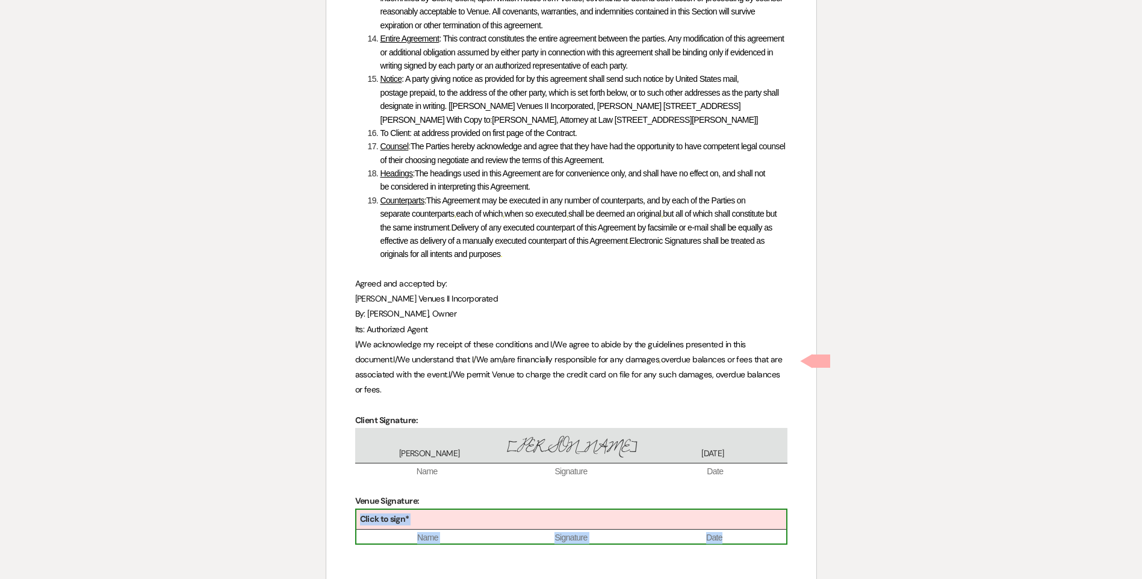
click at [556, 510] on div "Click to sign*" at bounding box center [571, 520] width 430 height 20
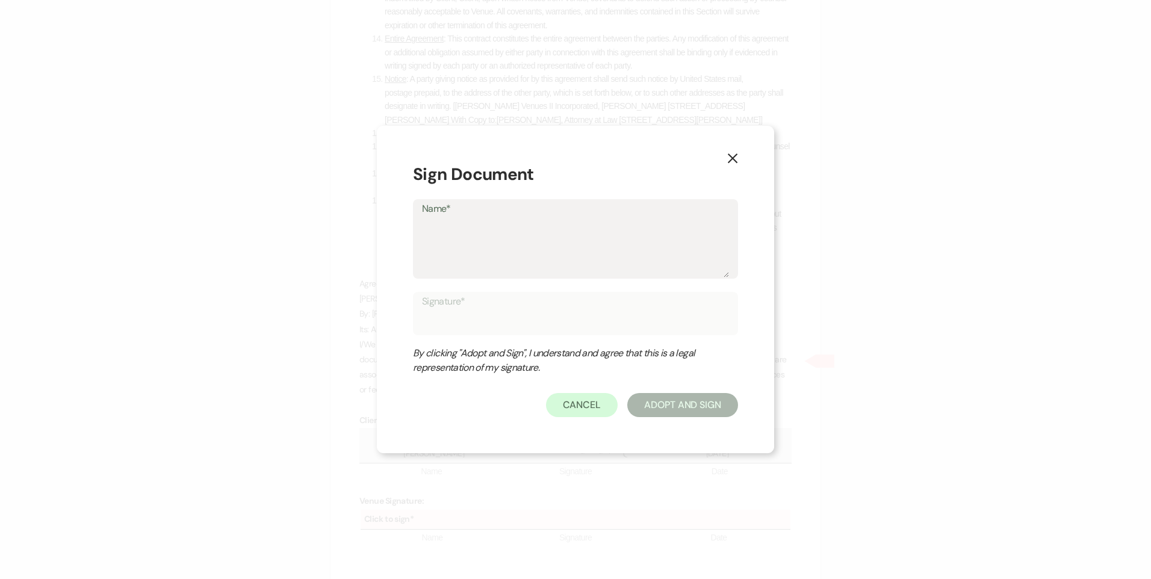
drag, startPoint x: 556, startPoint y: 374, endPoint x: 536, endPoint y: 241, distance: 133.9
click at [536, 241] on textarea "Name*" at bounding box center [575, 247] width 307 height 60
type textarea "Tessa Mullins"
type input "Tessa Mullins"
click at [666, 408] on button "Adopt And Sign" at bounding box center [682, 405] width 111 height 24
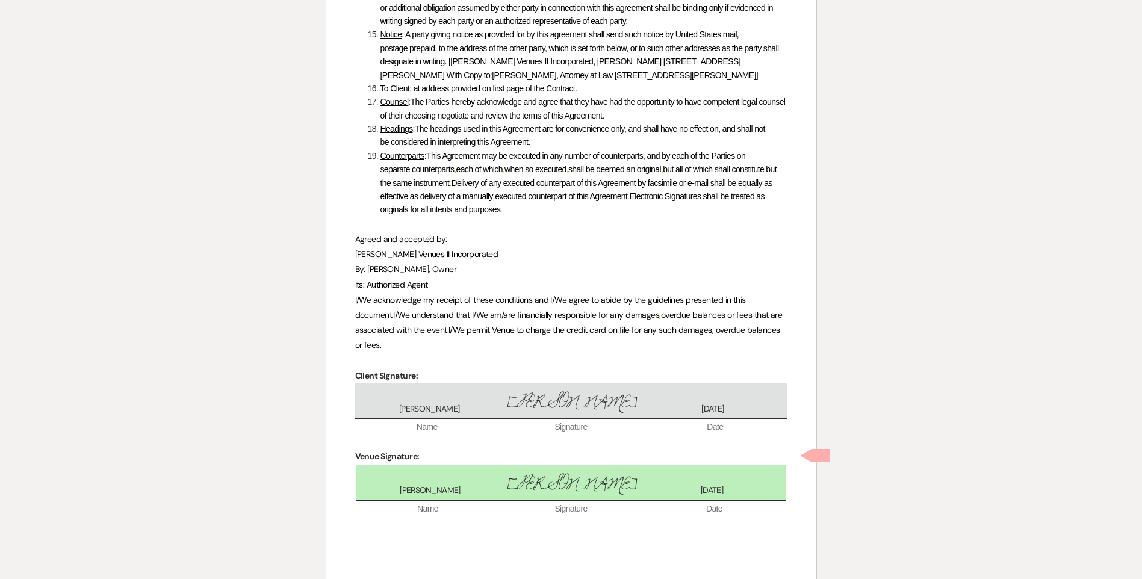
scroll to position [5863, 0]
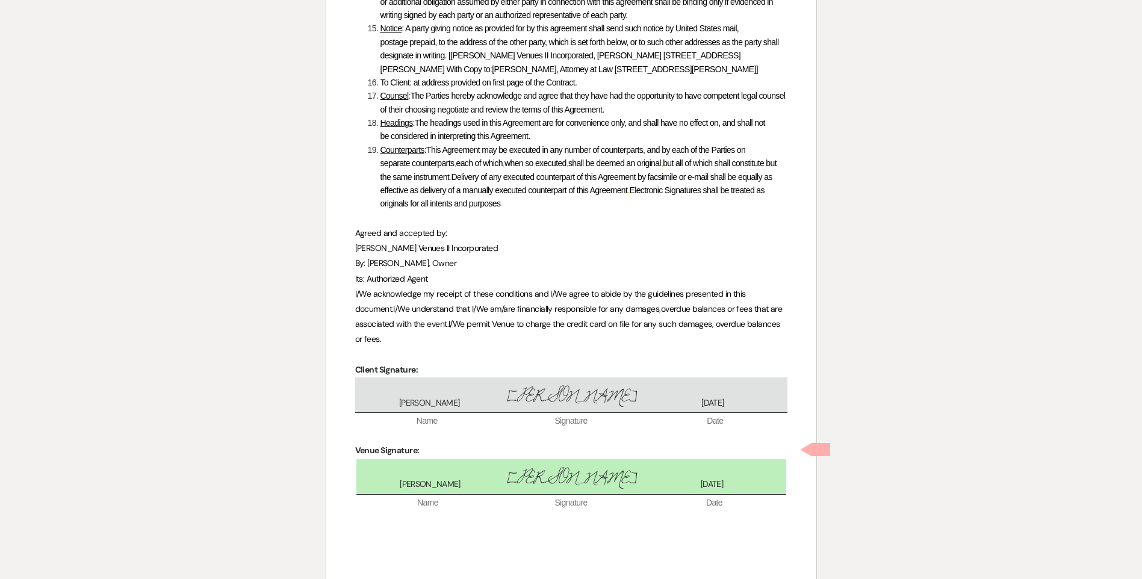
checkbox input "true"
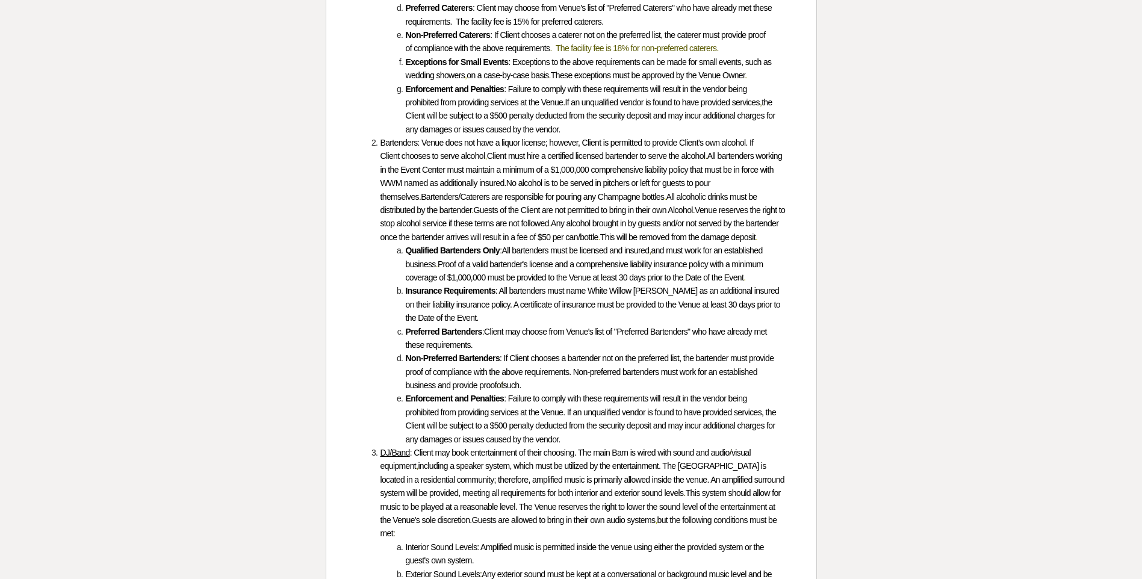
scroll to position [1615, 0]
